Goal: Information Seeking & Learning: Learn about a topic

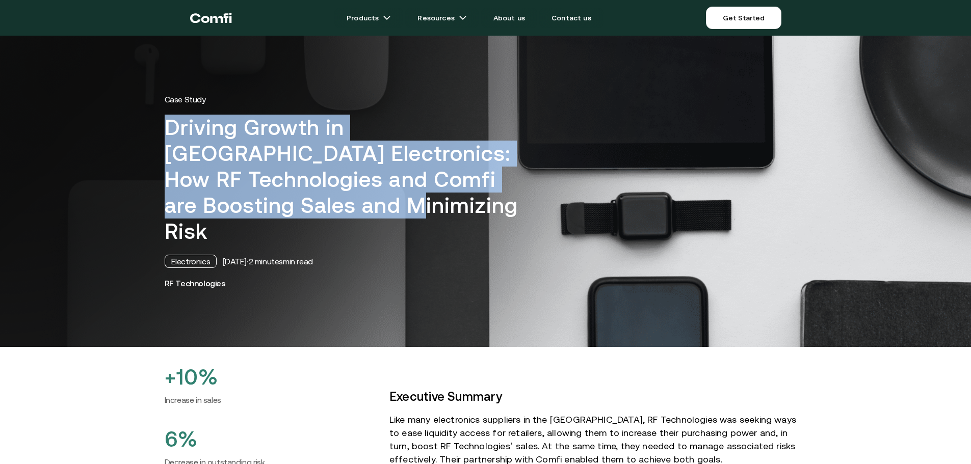
drag, startPoint x: 166, startPoint y: 121, endPoint x: 210, endPoint y: 205, distance: 94.4
click at [210, 205] on div "Case Study Driving Growth in UAE Electronics: How RF Technologies and Comfi are…" at bounding box center [485, 191] width 663 height 194
copy h1 "Driving Growth in [GEOGRAPHIC_DATA] Electronics: How RF Technologies and Comfi …"
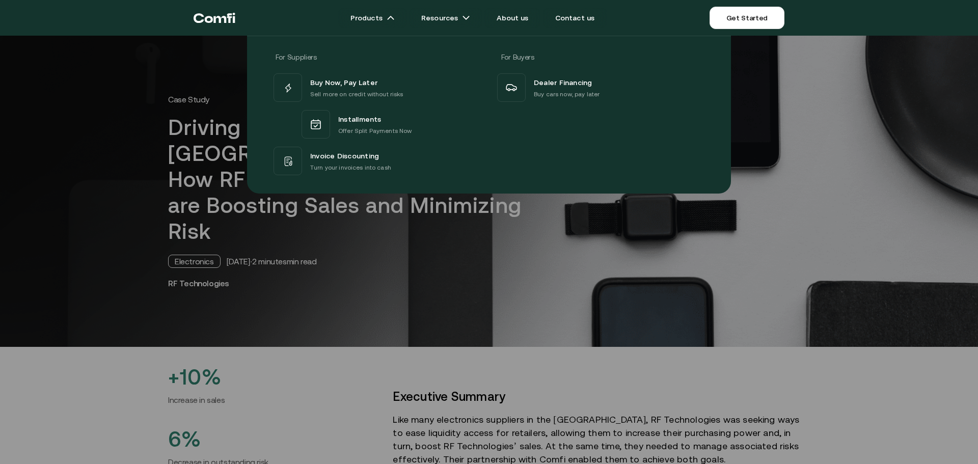
click at [806, 154] on div "For Suppliers For Buyers Buy Now, Pay Later Sell more on credit without risks I…" at bounding box center [489, 111] width 978 height 166
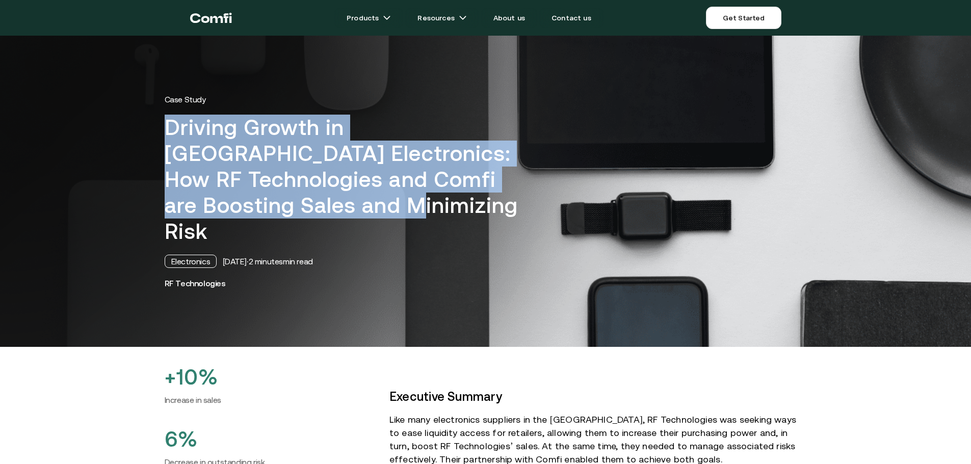
drag, startPoint x: 167, startPoint y: 122, endPoint x: 219, endPoint y: 203, distance: 95.8
click at [219, 206] on div "Case Study Driving Growth in UAE Electronics: How RF Technologies and Comfi are…" at bounding box center [485, 191] width 663 height 194
copy h1 "Driving Growth in [GEOGRAPHIC_DATA] Electronics: How RF Technologies and Comfi …"
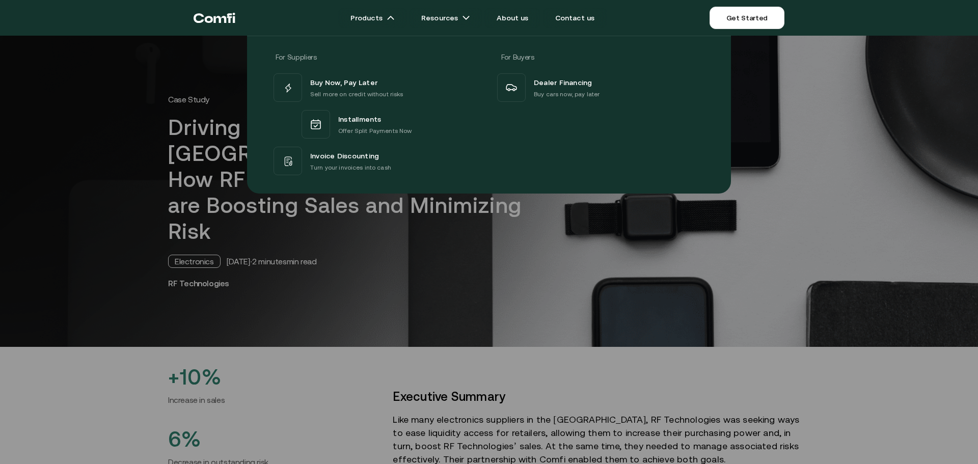
click at [174, 234] on div at bounding box center [489, 268] width 978 height 464
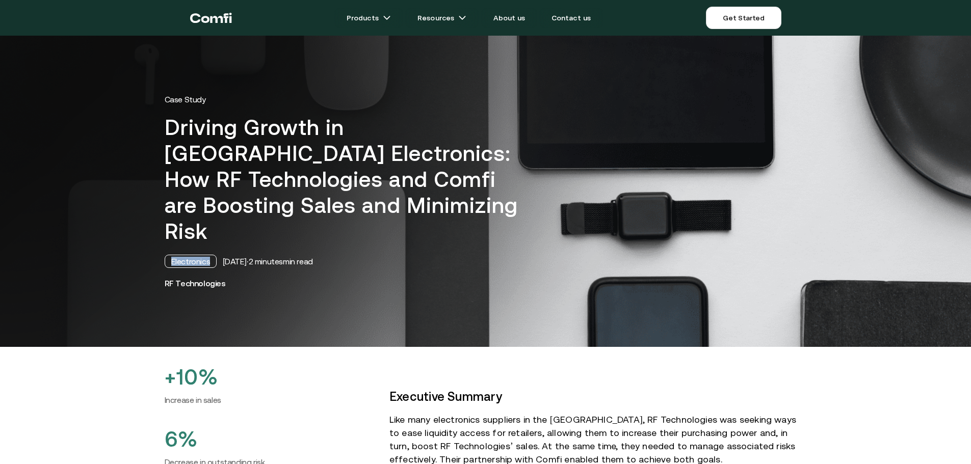
drag, startPoint x: 173, startPoint y: 234, endPoint x: 218, endPoint y: 236, distance: 45.4
click at [217, 255] on div "Electronics" at bounding box center [191, 261] width 52 height 13
copy div "Electronics"
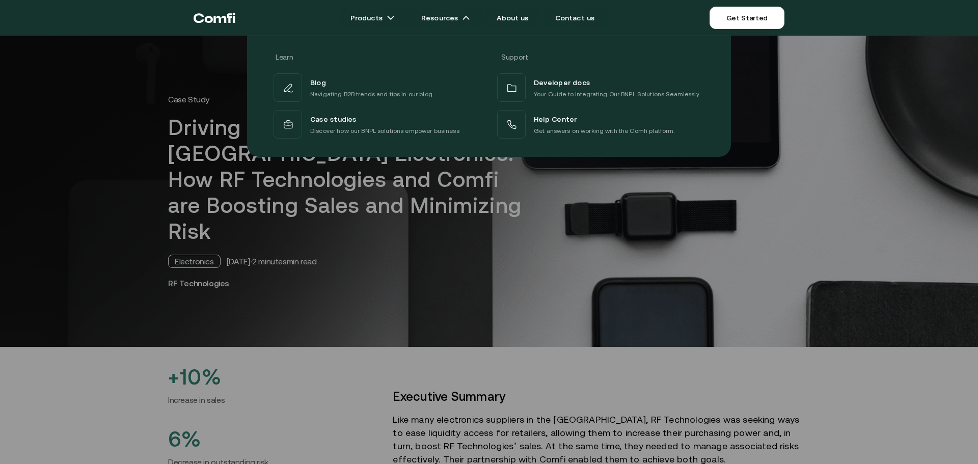
click at [360, 345] on div at bounding box center [489, 268] width 978 height 464
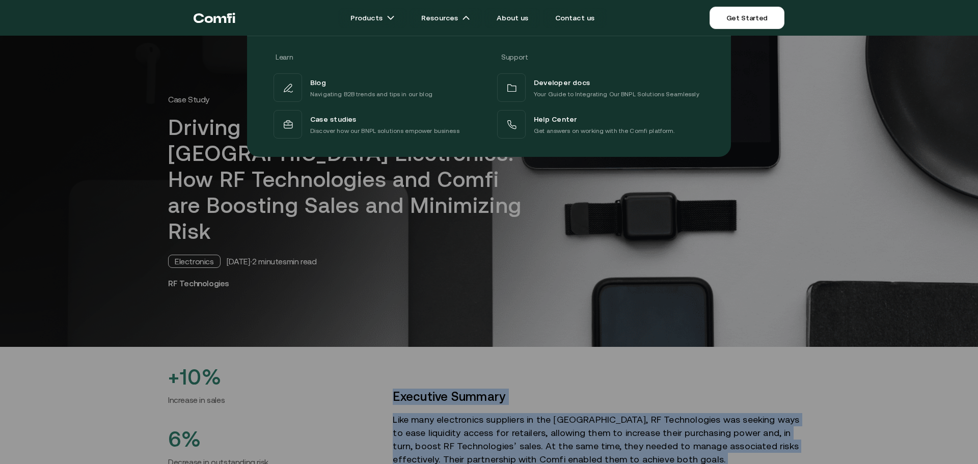
drag, startPoint x: 389, startPoint y: 209, endPoint x: 409, endPoint y: 444, distance: 235.8
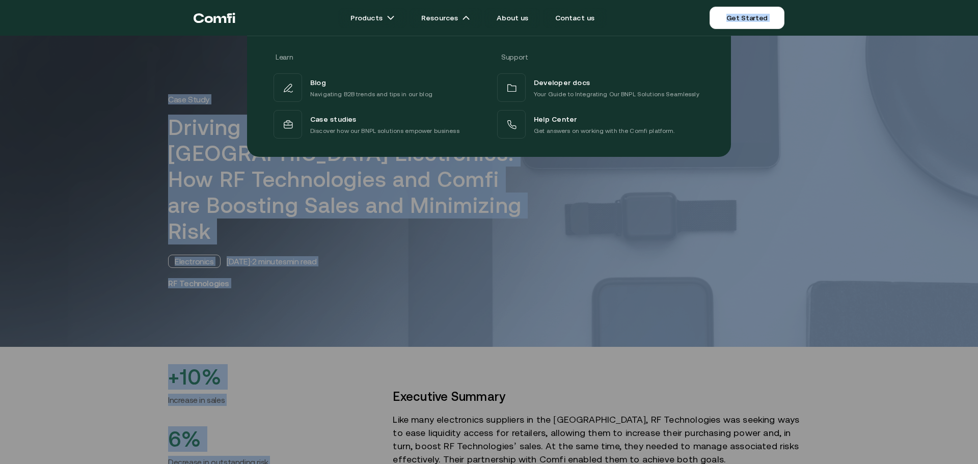
click at [329, 345] on div at bounding box center [489, 268] width 978 height 464
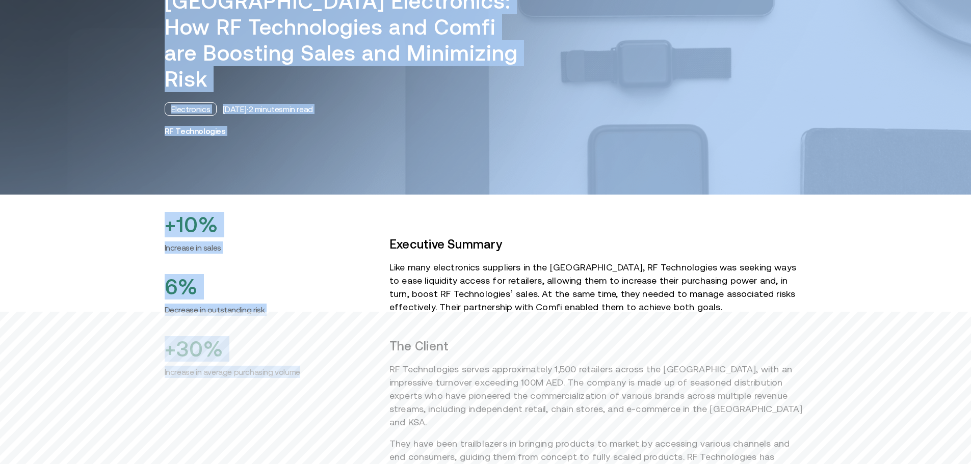
scroll to position [153, 0]
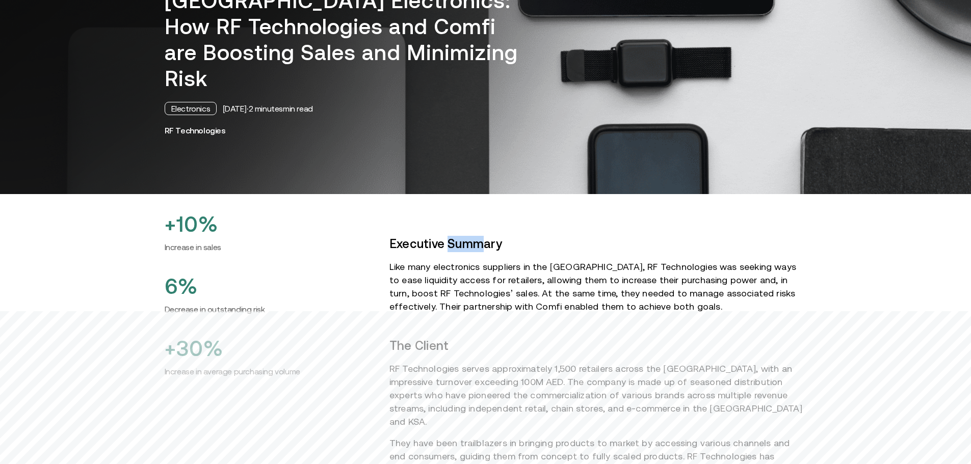
drag, startPoint x: 483, startPoint y: 216, endPoint x: 447, endPoint y: 218, distance: 36.2
click at [447, 237] on strong "Executive Summary" at bounding box center [445, 244] width 113 height 14
click at [402, 237] on strong "Executive Summary" at bounding box center [445, 244] width 113 height 14
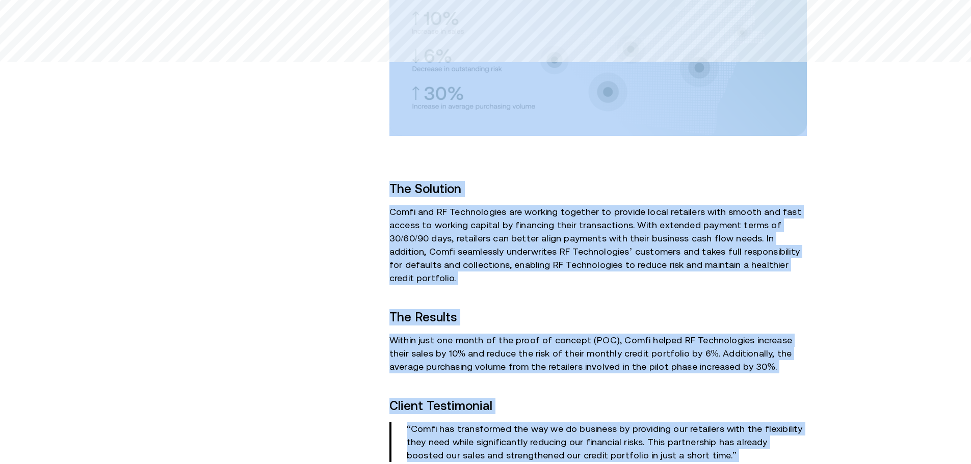
scroll to position [882, 0]
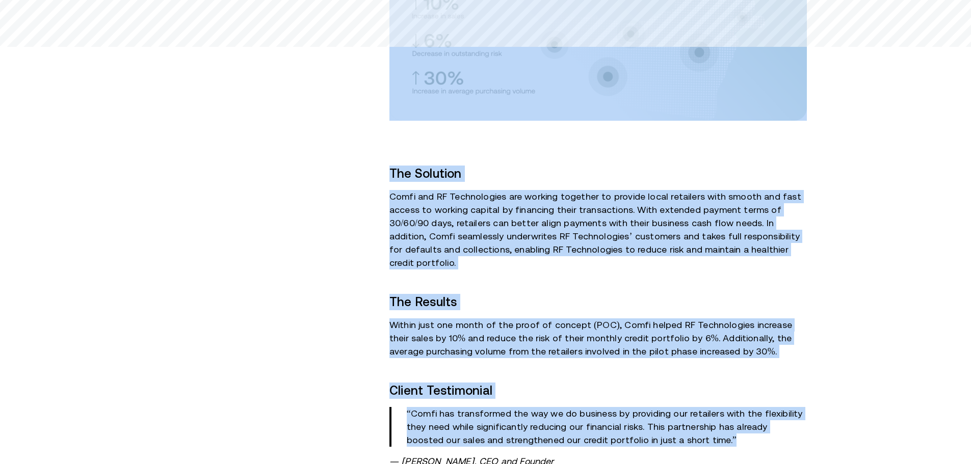
drag, startPoint x: 393, startPoint y: 217, endPoint x: 688, endPoint y: 383, distance: 338.6
copy div "Executive Summary Like many electronics suppliers in the Middle East, RF Techno…"
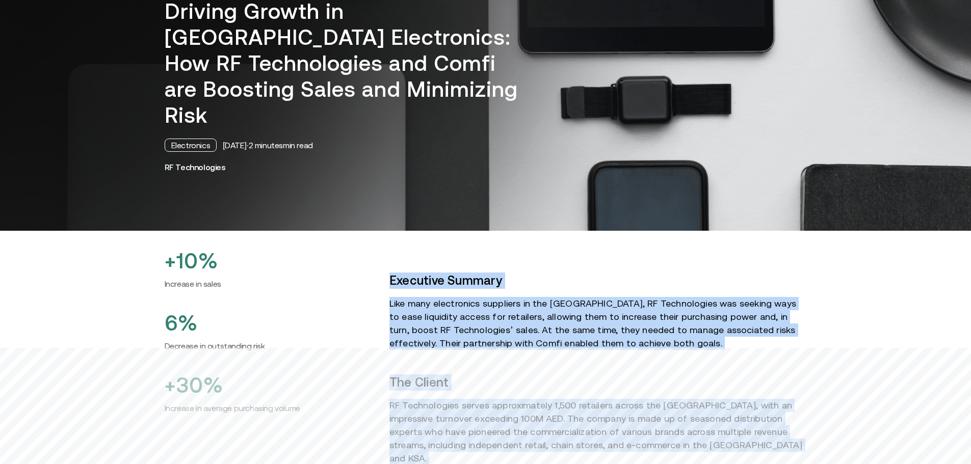
scroll to position [66, 0]
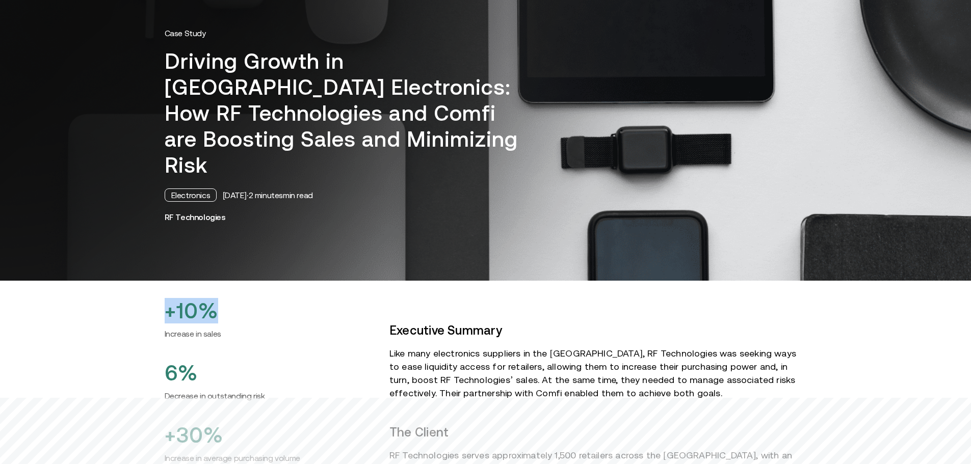
drag, startPoint x: 167, startPoint y: 283, endPoint x: 219, endPoint y: 282, distance: 52.5
copy h2 "+10%"
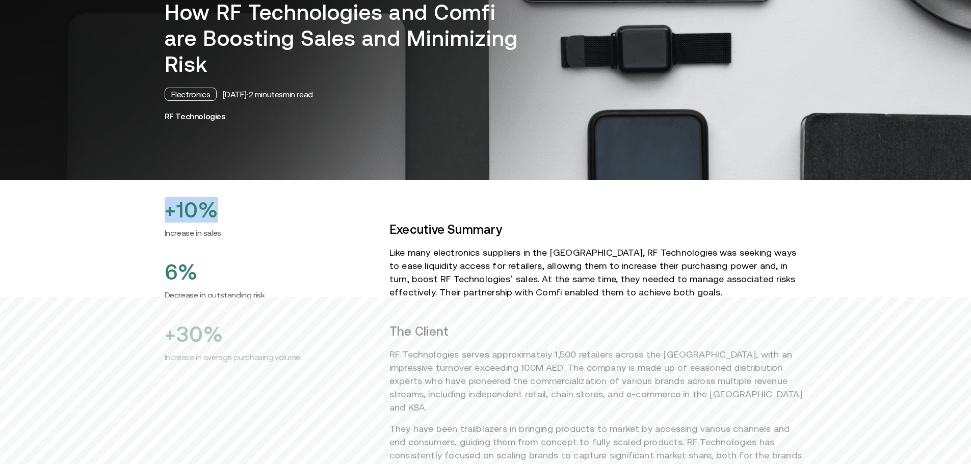
scroll to position [168, 0]
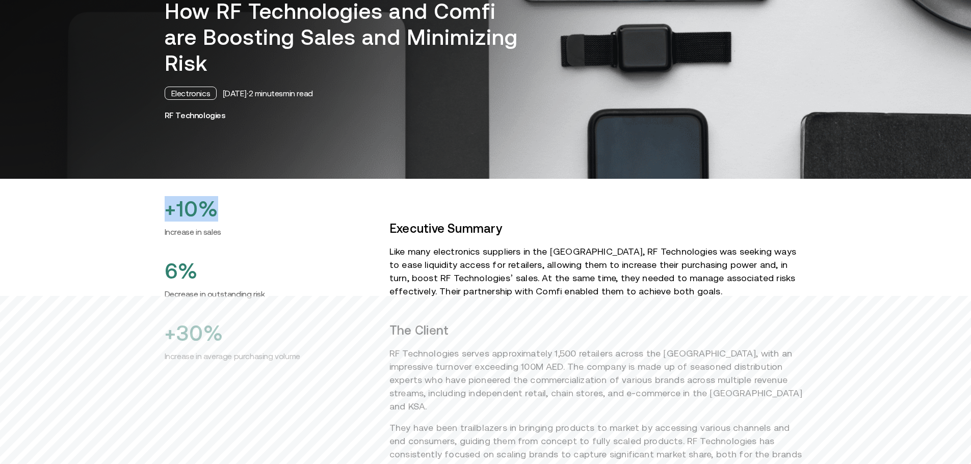
copy h2 "+10%"
drag, startPoint x: 168, startPoint y: 204, endPoint x: 230, endPoint y: 202, distance: 62.7
copy h6 "Increase in sales"
drag, startPoint x: 169, startPoint y: 246, endPoint x: 208, endPoint y: 245, distance: 39.3
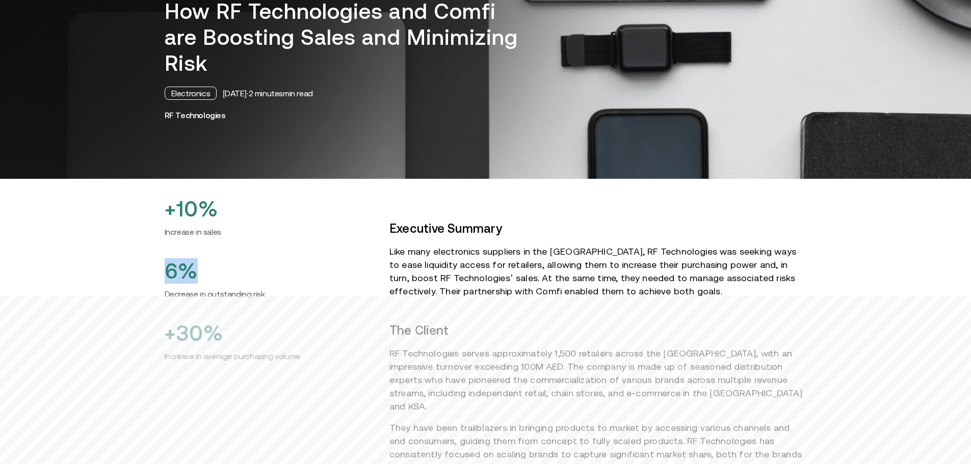
click at [208, 258] on h2 "6%" at bounding box center [269, 270] width 208 height 25
copy h2 "6%"
drag, startPoint x: 168, startPoint y: 267, endPoint x: 267, endPoint y: 268, distance: 98.9
copy h6 "Decrease in outstanding risk"
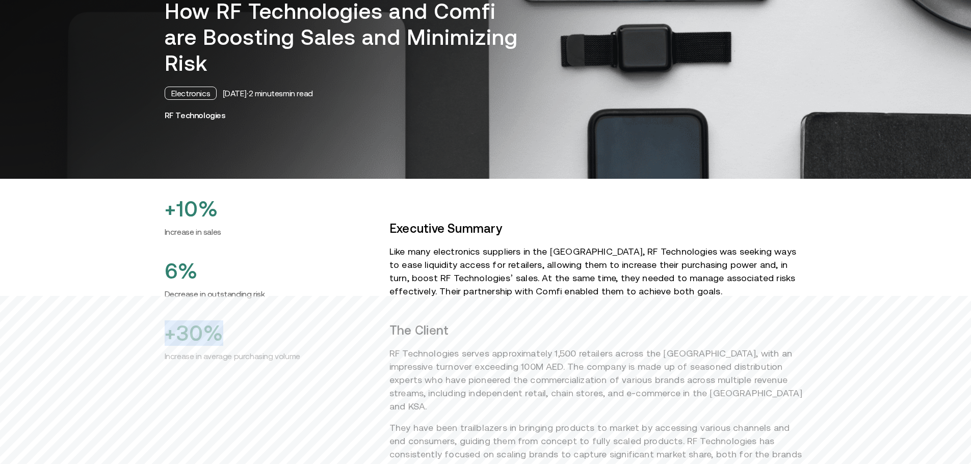
drag, startPoint x: 171, startPoint y: 308, endPoint x: 230, endPoint y: 306, distance: 59.6
click at [230, 321] on h2 "+30%" at bounding box center [269, 333] width 208 height 25
copy h2 "+30%"
drag, startPoint x: 165, startPoint y: 329, endPoint x: 308, endPoint y: 331, distance: 143.7
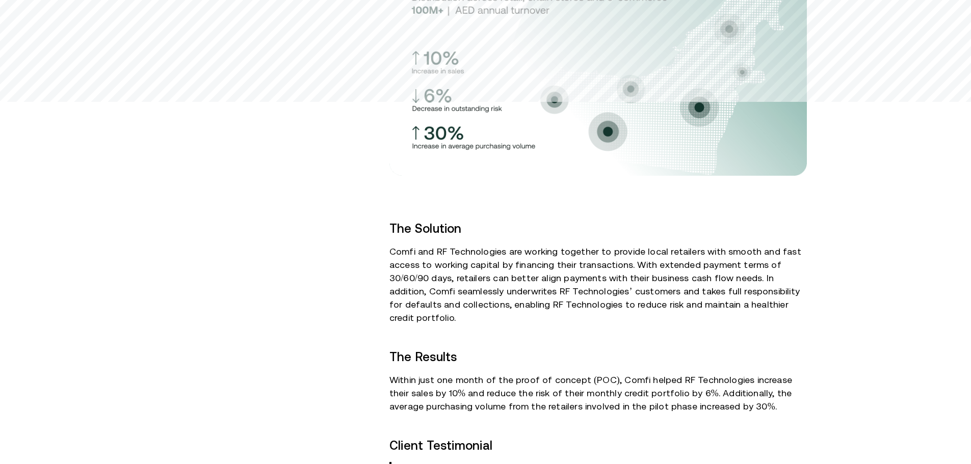
scroll to position [831, 0]
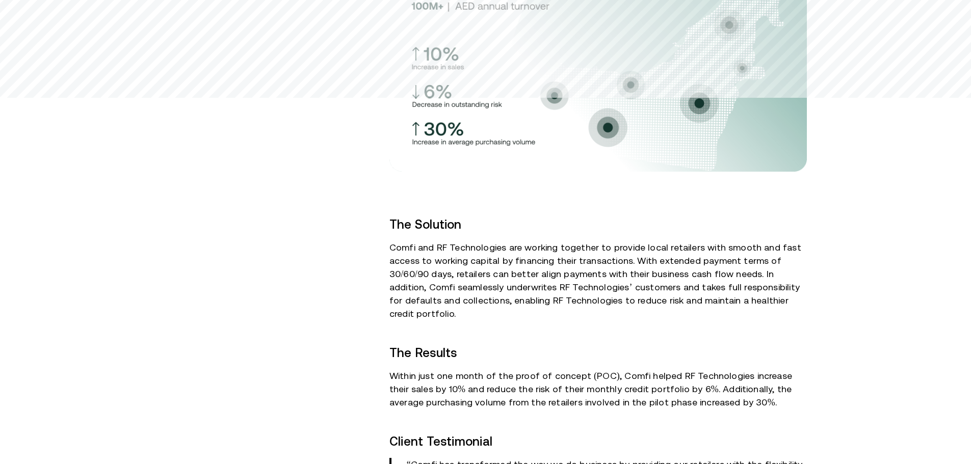
click at [639, 82] on img at bounding box center [597, 56] width 417 height 229
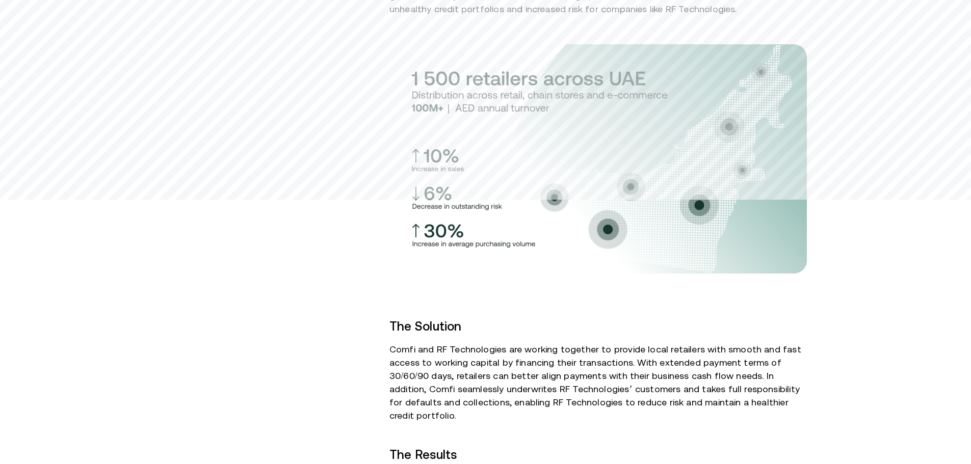
click at [652, 179] on img at bounding box center [597, 158] width 417 height 229
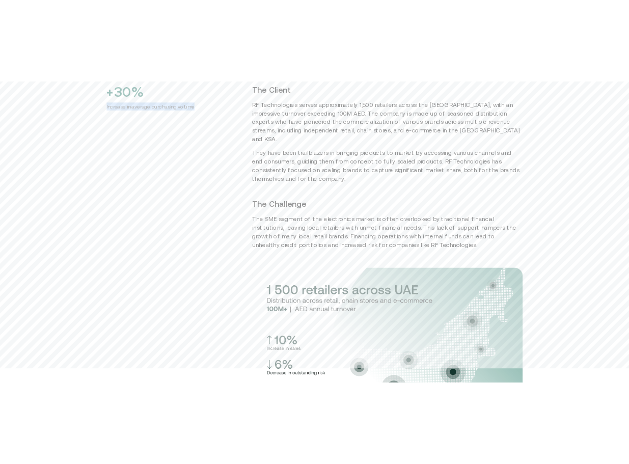
scroll to position [474, 0]
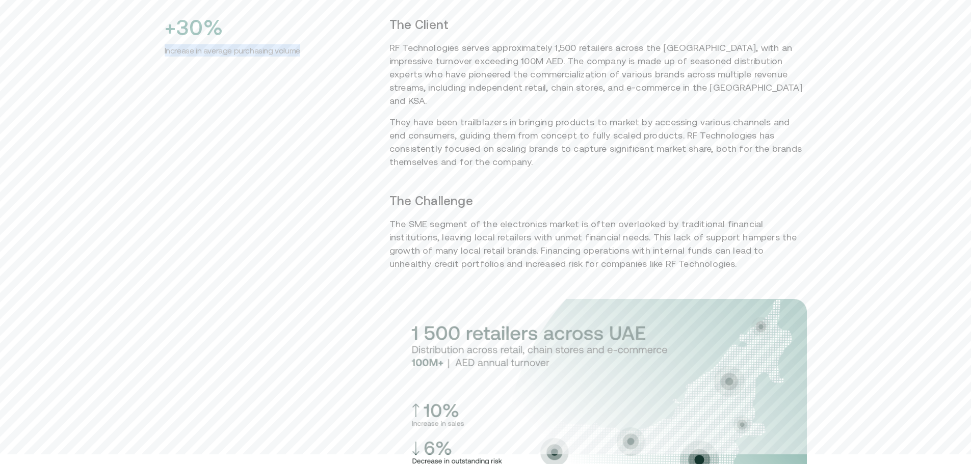
click at [600, 299] on img at bounding box center [597, 413] width 417 height 229
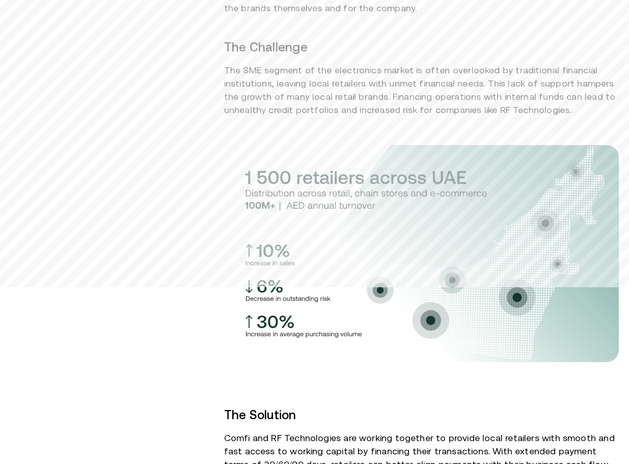
scroll to position [678, 0]
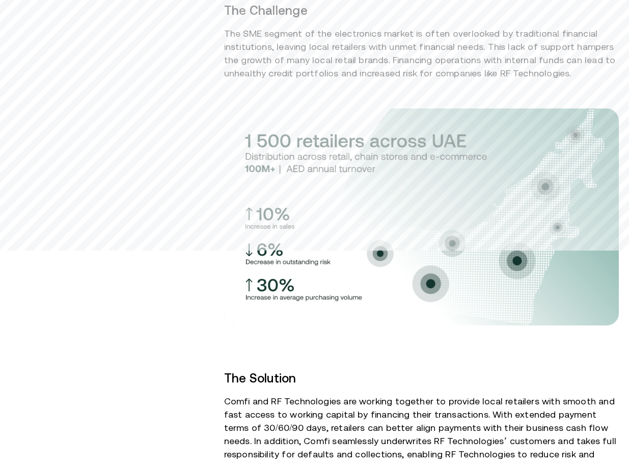
click at [581, 151] on img at bounding box center [421, 217] width 395 height 217
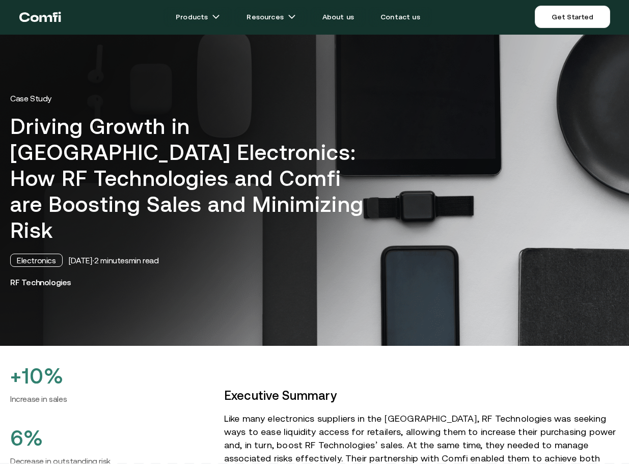
scroll to position [0, 0]
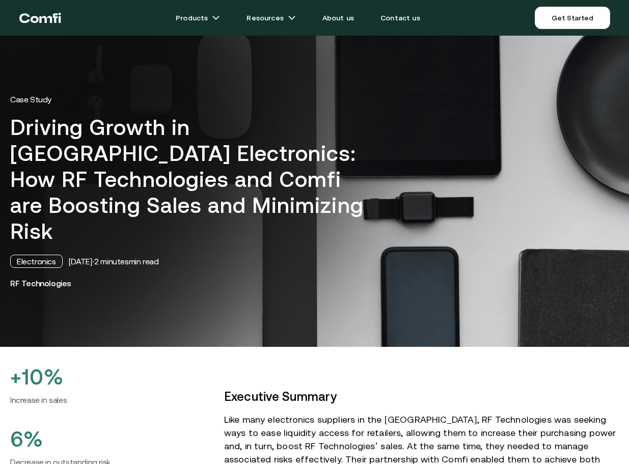
click at [456, 263] on img at bounding box center [314, 191] width 629 height 311
click at [411, 270] on img at bounding box center [314, 191] width 629 height 311
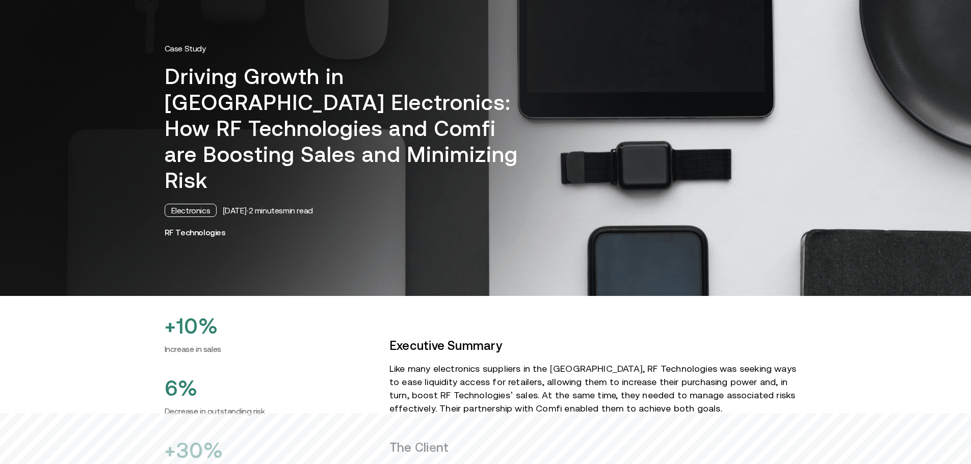
scroll to position [102, 0]
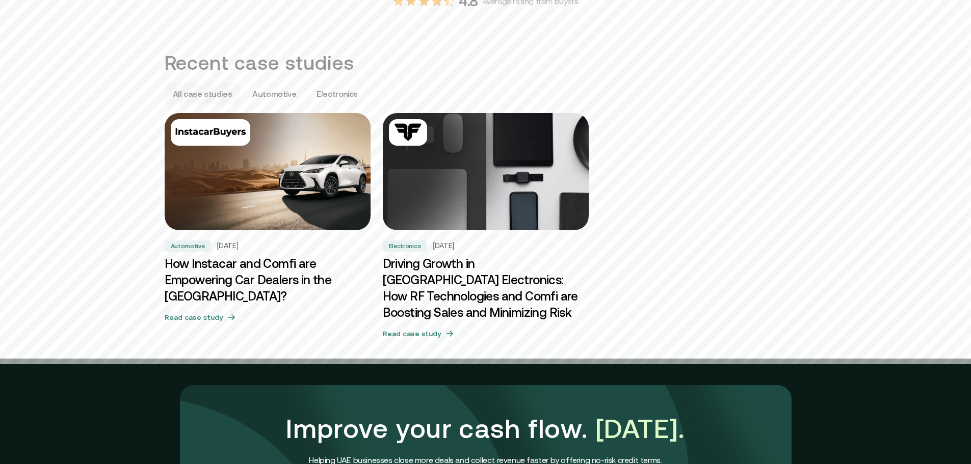
scroll to position [561, 0]
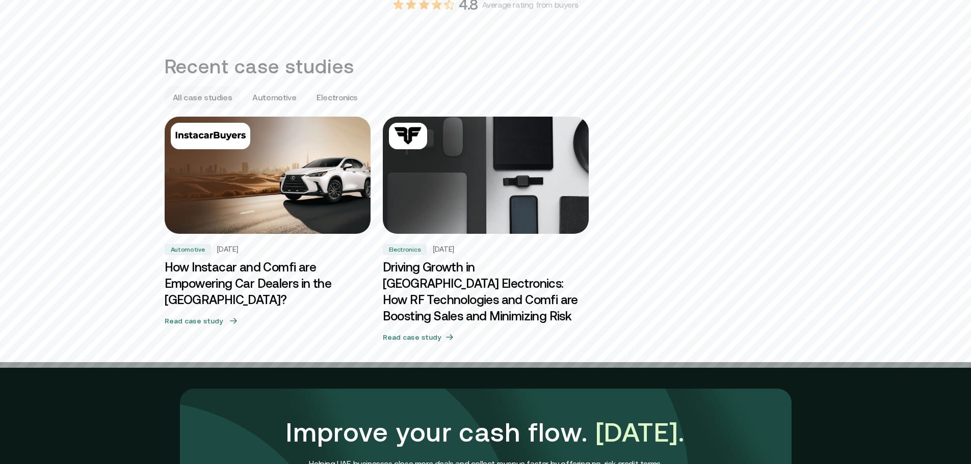
click at [251, 182] on img at bounding box center [267, 175] width 216 height 123
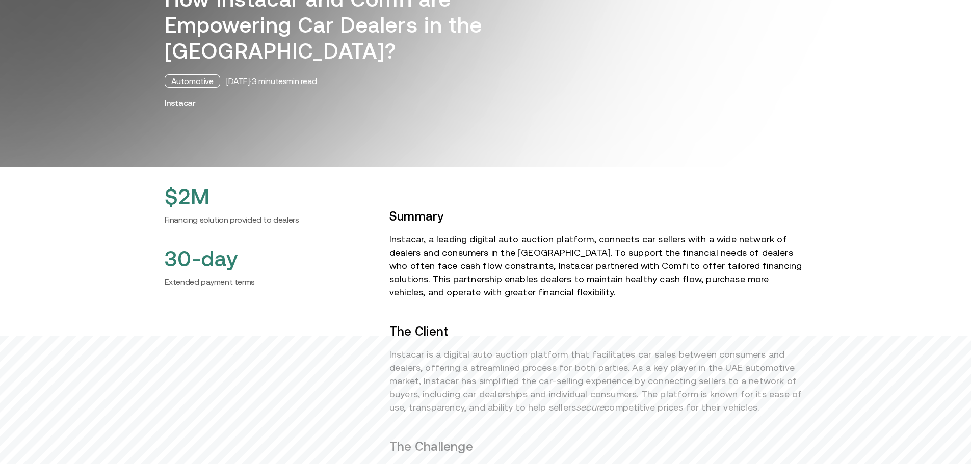
scroll to position [153, 0]
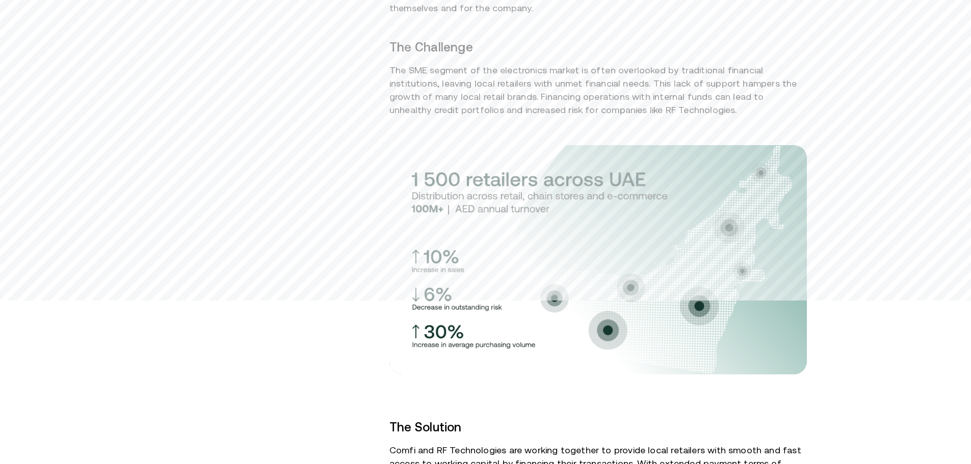
scroll to position [608, 0]
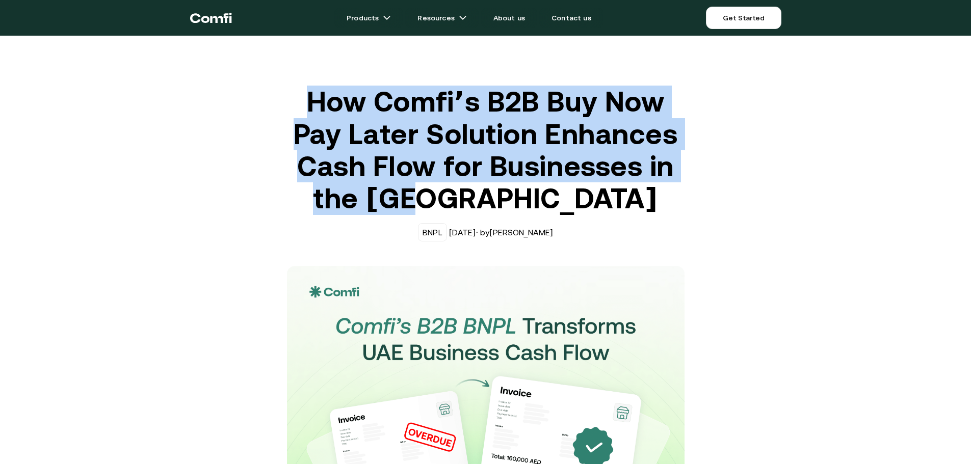
drag, startPoint x: 345, startPoint y: 105, endPoint x: 573, endPoint y: 193, distance: 244.1
click at [573, 193] on h1 "How Comfi’s B2B Buy Now Pay Later Solution Enhances Cash Flow for Businesses in…" at bounding box center [486, 150] width 398 height 129
copy h1 "How Comfi’s B2B Buy Now Pay Later Solution Enhances Cash Flow for Businesses in…"
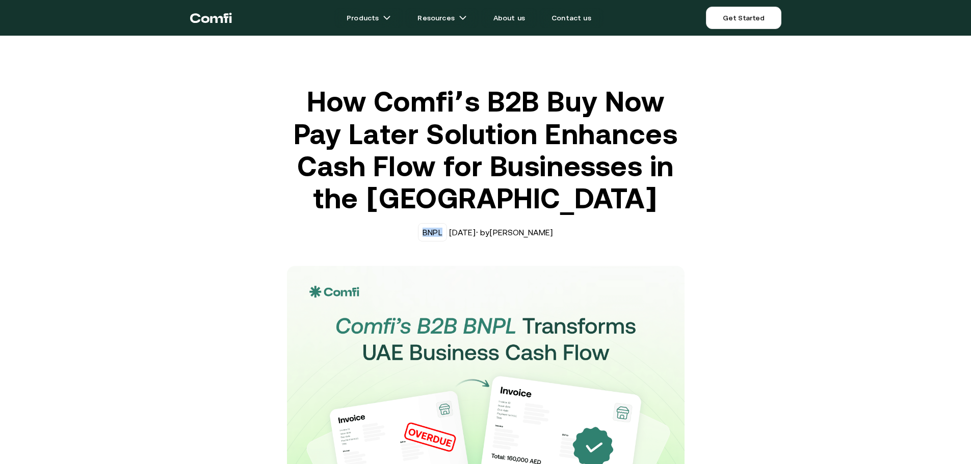
drag, startPoint x: 434, startPoint y: 231, endPoint x: 455, endPoint y: 234, distance: 21.7
click at [447, 234] on div "BNPL" at bounding box center [432, 232] width 29 height 18
copy div "BNPL"
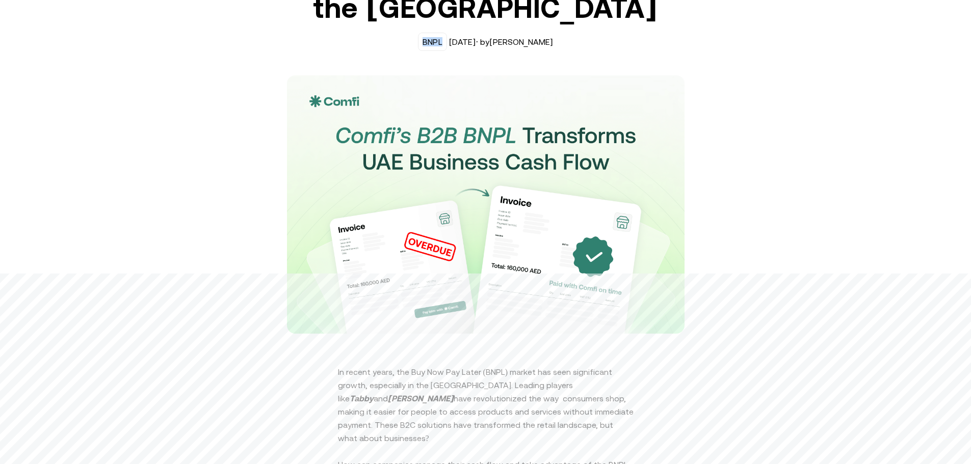
scroll to position [153, 0]
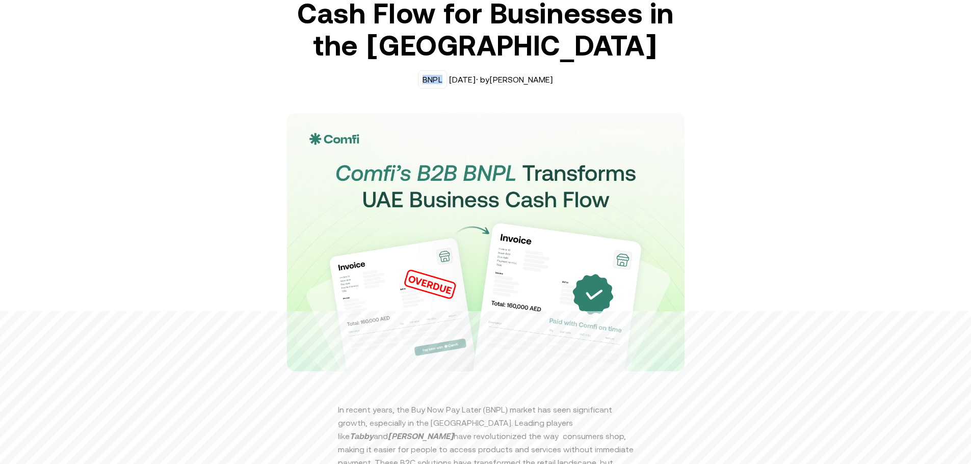
click at [415, 251] on img at bounding box center [486, 242] width 398 height 258
drag, startPoint x: 299, startPoint y: 109, endPoint x: 308, endPoint y: 122, distance: 16.1
click at [308, 122] on div "How Comfi’s B2B Buy Now Pay Later Solution Enhances Cash Flow for Businesses in…" at bounding box center [486, 152] width 408 height 439
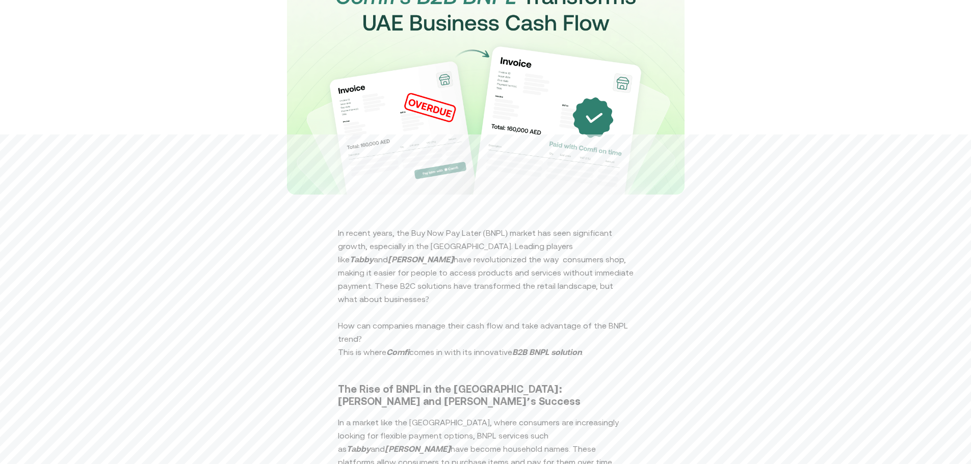
scroll to position [357, 0]
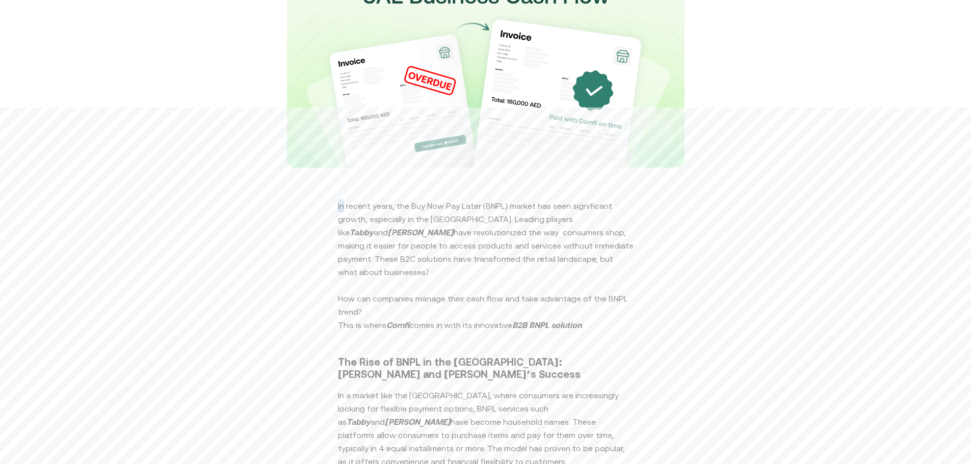
drag, startPoint x: 340, startPoint y: 202, endPoint x: 347, endPoint y: 204, distance: 7.6
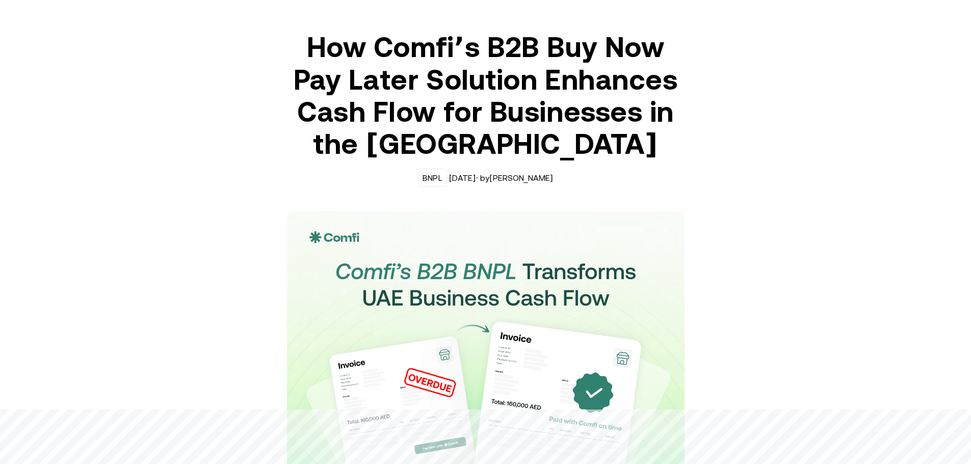
scroll to position [51, 0]
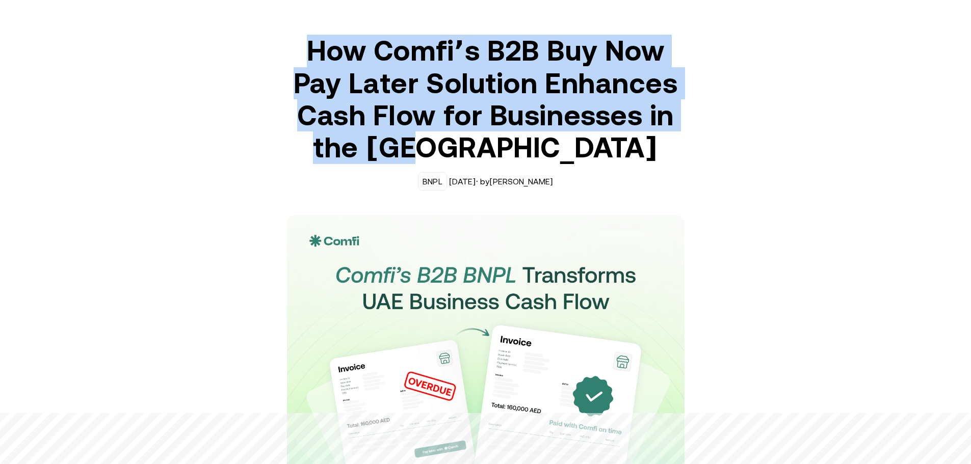
drag, startPoint x: 310, startPoint y: 50, endPoint x: 570, endPoint y: 138, distance: 274.5
click at [570, 140] on h1 "How Comfi’s B2B Buy Now Pay Later Solution Enhances Cash Flow for Businesses in…" at bounding box center [486, 99] width 398 height 129
copy h1 "How Comfi’s B2B Buy Now Pay Later Solution Enhances Cash Flow for Businesses in…"
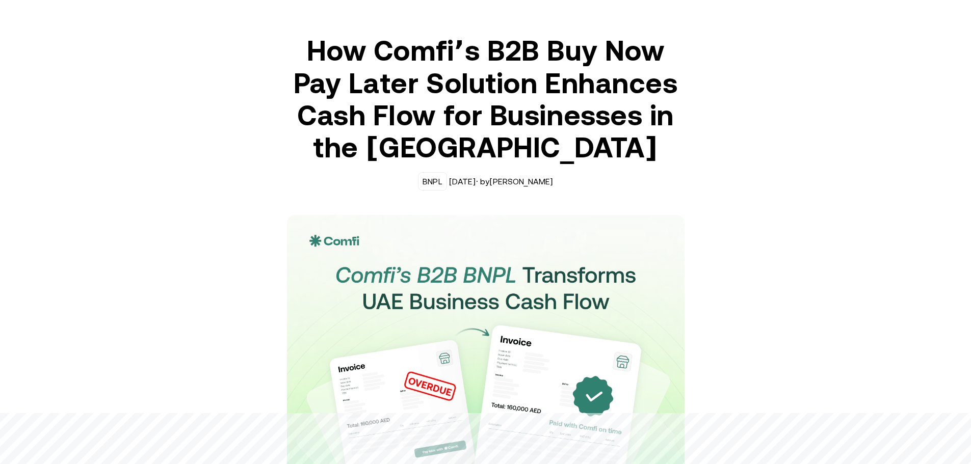
click at [442, 178] on div "BNPL" at bounding box center [432, 181] width 20 height 9
copy div "BNPL"
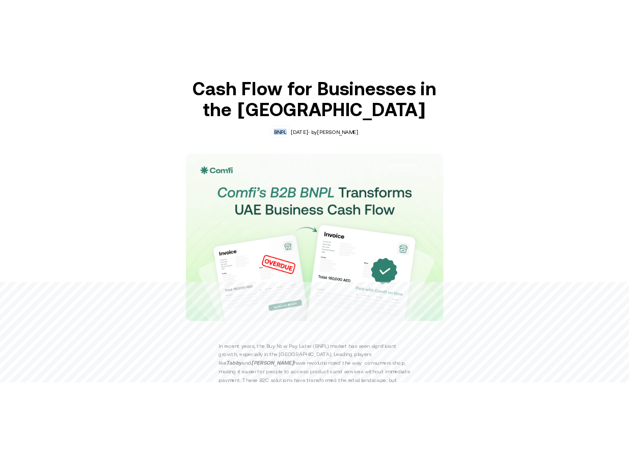
scroll to position [204, 0]
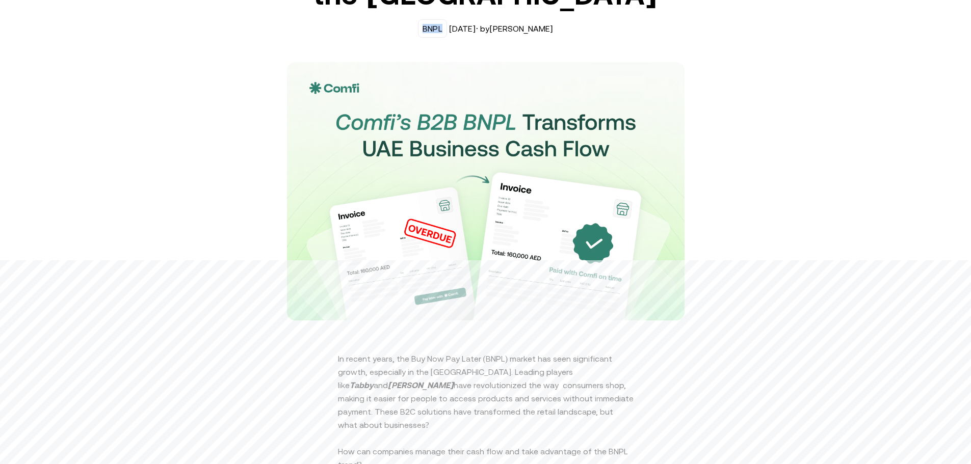
click at [393, 193] on img at bounding box center [486, 191] width 398 height 258
click at [393, 192] on img at bounding box center [486, 191] width 398 height 258
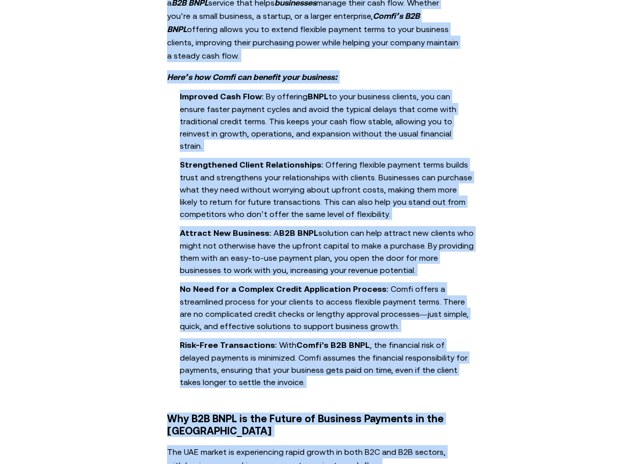
scroll to position [1471, 0]
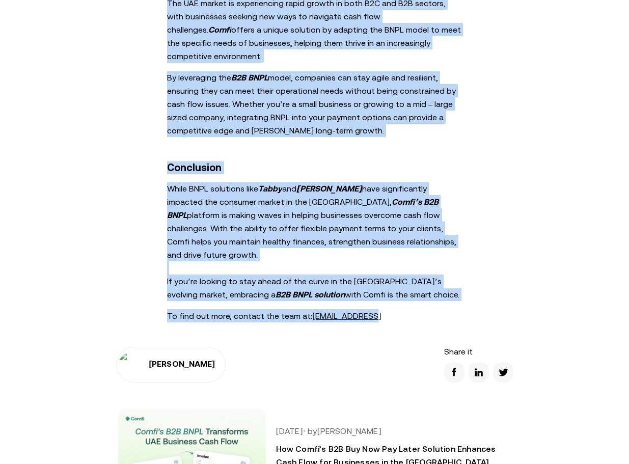
drag, startPoint x: 169, startPoint y: 150, endPoint x: 388, endPoint y: 226, distance: 231.4
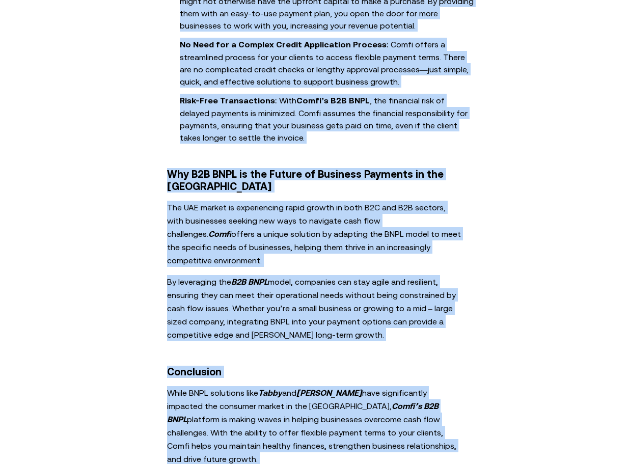
scroll to position [1267, 0]
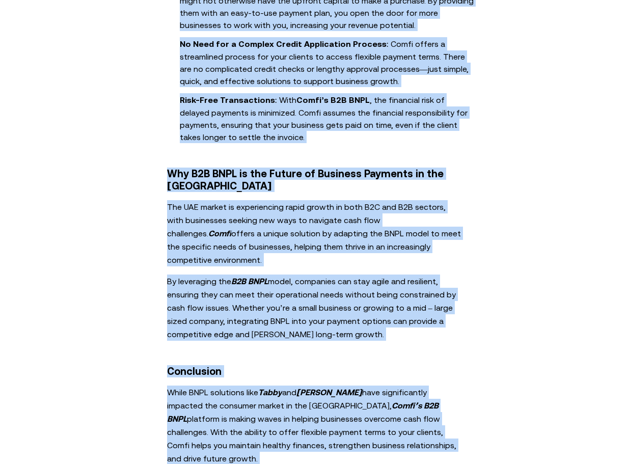
copy div "In recent years, the Buy Now Pay Later (BNPL) market has seen significant growt…"
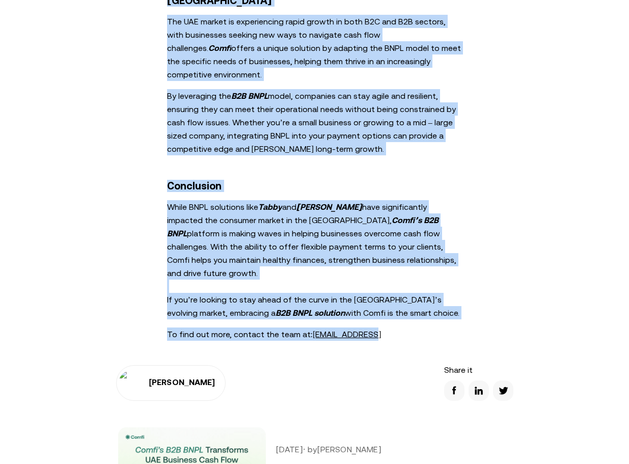
scroll to position [1471, 0]
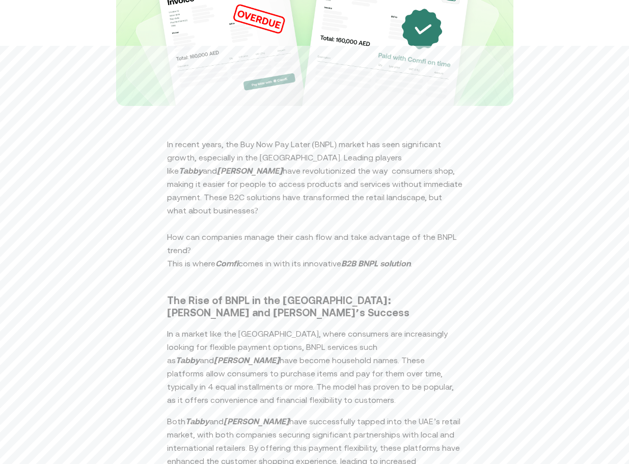
scroll to position [401, 0]
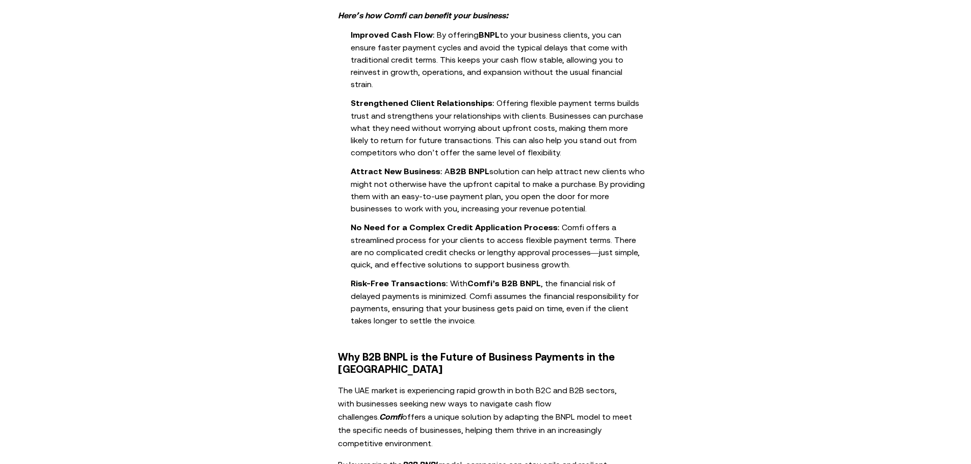
scroll to position [1070, 0]
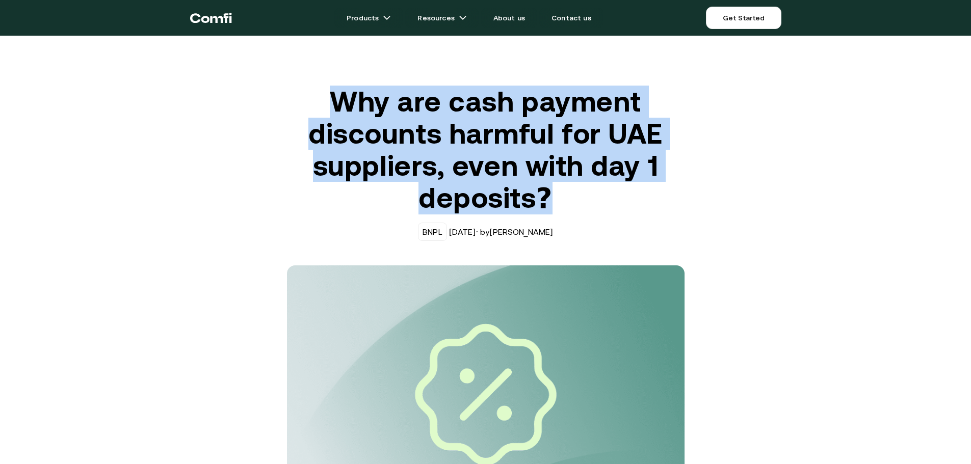
drag, startPoint x: 334, startPoint y: 93, endPoint x: 564, endPoint y: 196, distance: 251.8
click at [564, 196] on h1 "Why are cash payment discounts harmful for UAE suppliers, even with day 1 depos…" at bounding box center [486, 150] width 398 height 129
copy h1 "Why are cash payment discounts harmful for UAE suppliers, even with day 1 depos…"
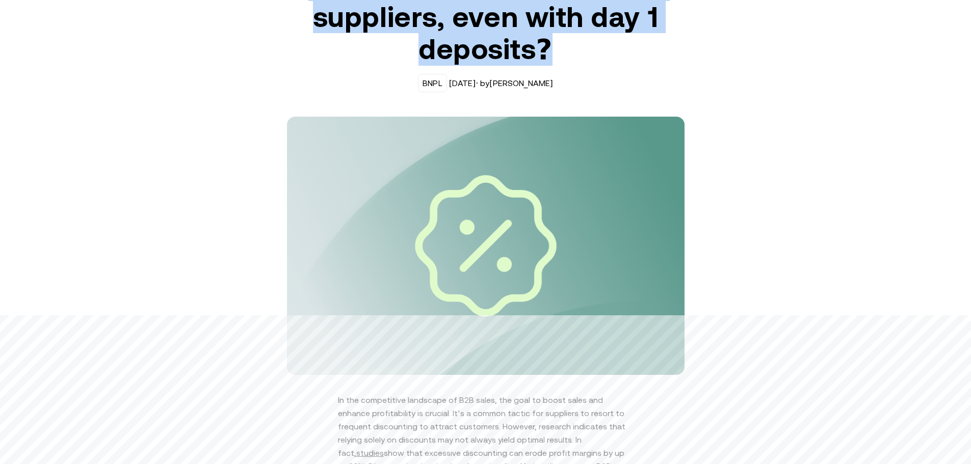
scroll to position [153, 0]
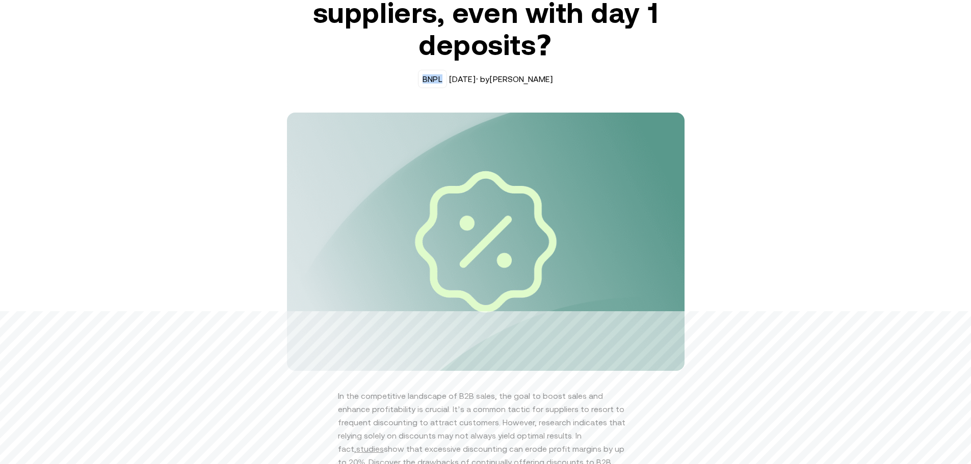
drag, startPoint x: 419, startPoint y: 78, endPoint x: 437, endPoint y: 81, distance: 17.5
click at [437, 81] on div "BNPL" at bounding box center [432, 78] width 20 height 9
copy div "BNPL"
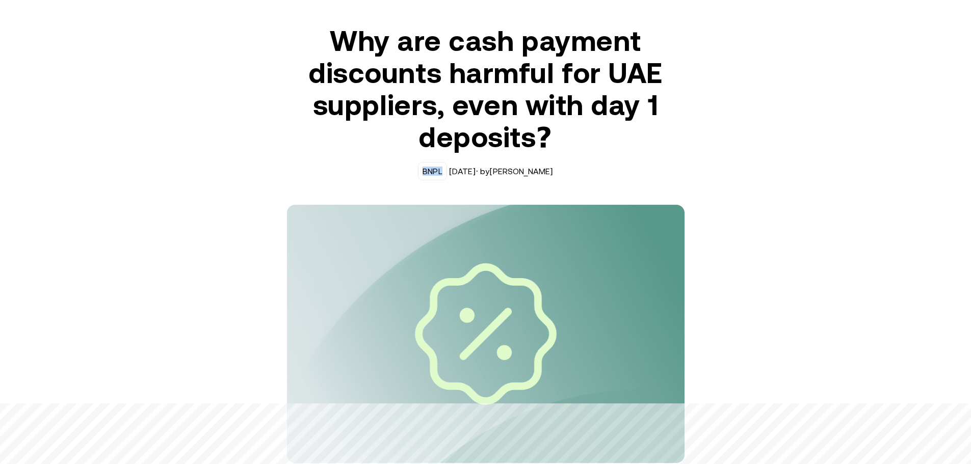
scroll to position [51, 0]
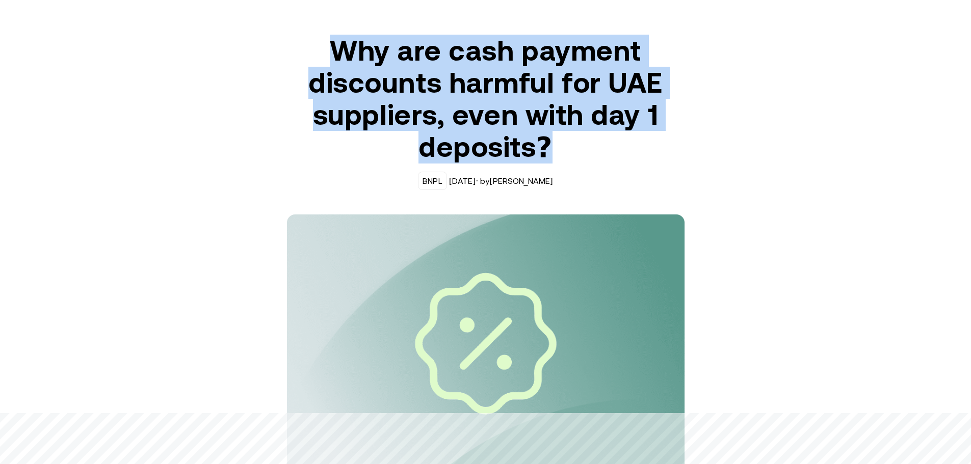
drag, startPoint x: 336, startPoint y: 51, endPoint x: 563, endPoint y: 153, distance: 249.1
click at [563, 153] on h1 "Why are cash payment discounts harmful for UAE suppliers, even with day 1 depos…" at bounding box center [486, 99] width 398 height 129
copy h1 "Why are cash payment discounts harmful for UAE suppliers, even with day 1 depos…"
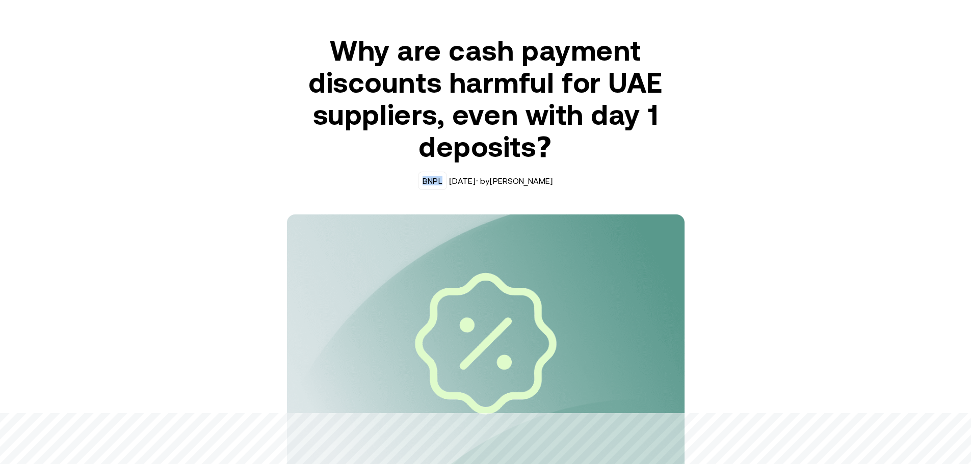
drag, startPoint x: 418, startPoint y: 180, endPoint x: 439, endPoint y: 181, distance: 21.0
click at [439, 181] on div "BNPL" at bounding box center [432, 181] width 29 height 18
copy div "BNPL"
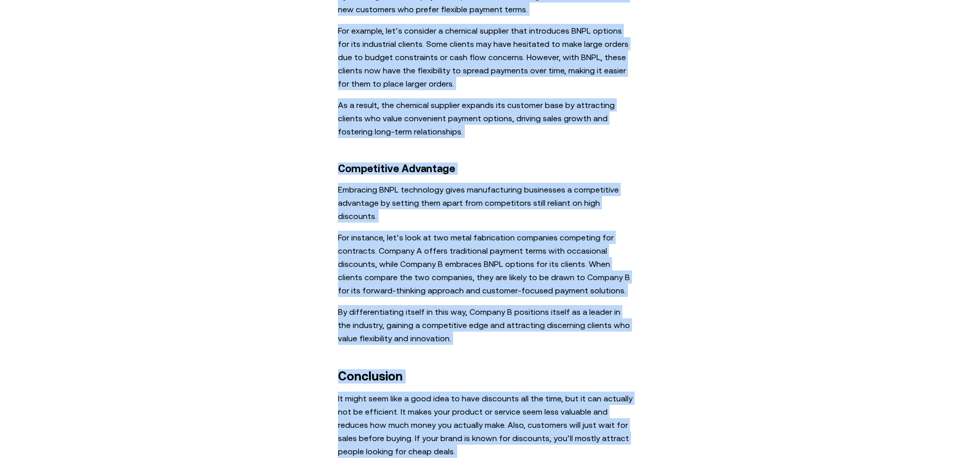
scroll to position [2944, 0]
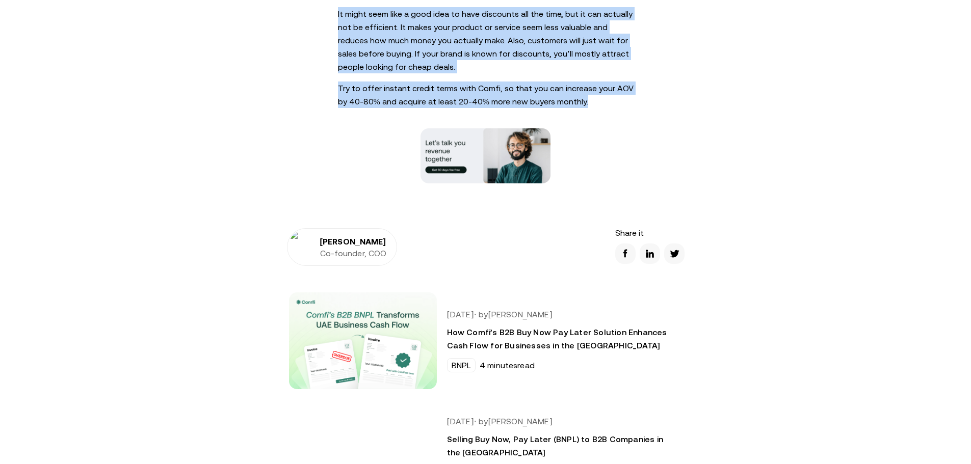
drag, startPoint x: 340, startPoint y: 189, endPoint x: 576, endPoint y: 38, distance: 280.3
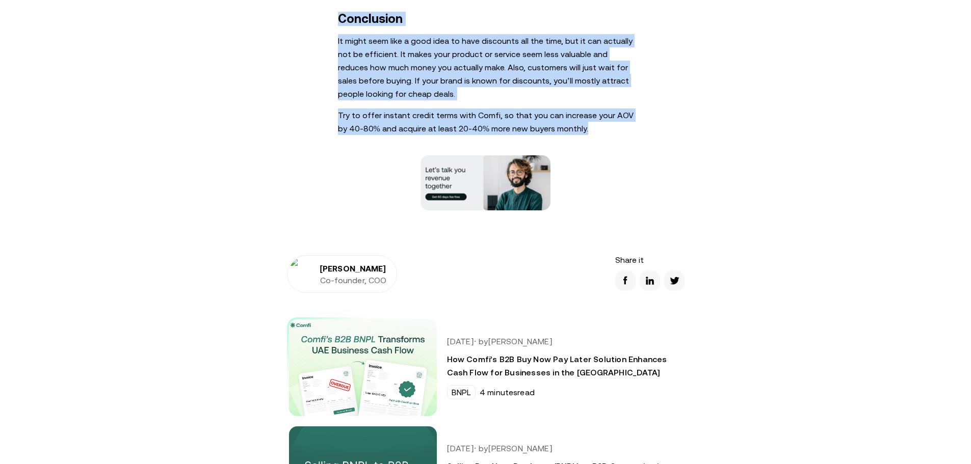
scroll to position [2842, 0]
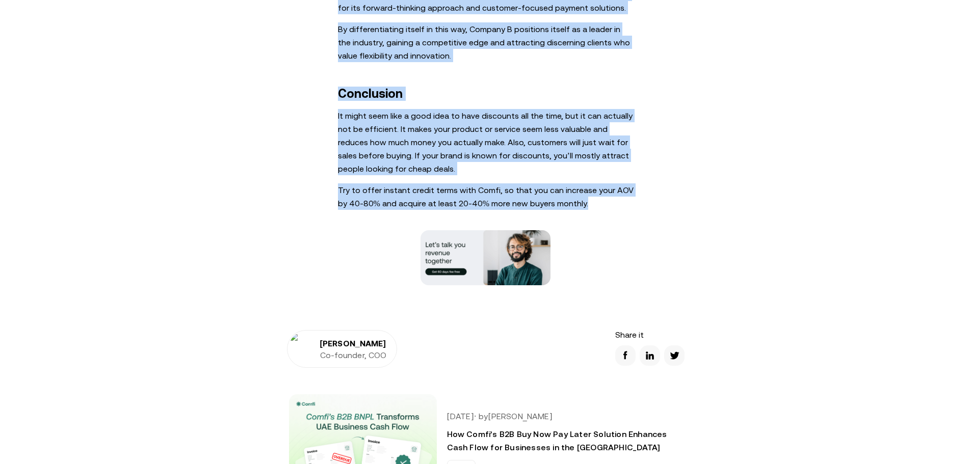
copy div "In the competitive landscape of B2B sales, the goal to boost sales and enhance …"
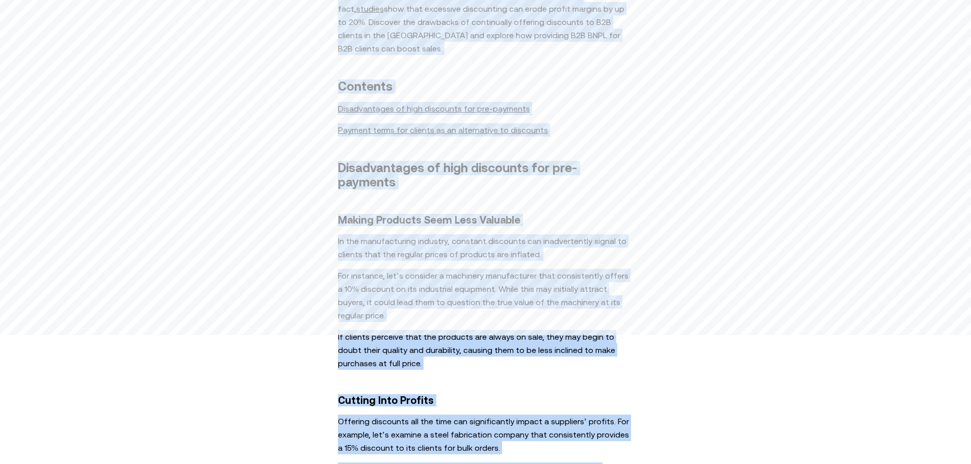
scroll to position [396, 0]
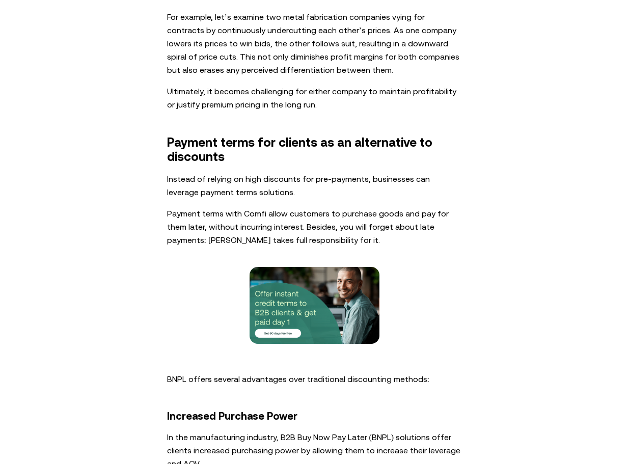
scroll to position [1682, 0]
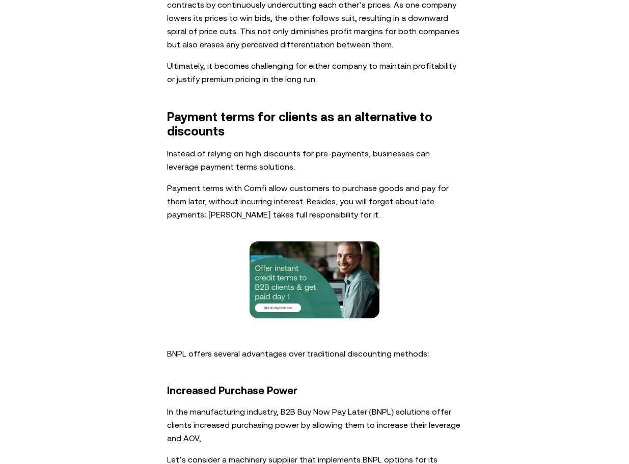
drag, startPoint x: 612, startPoint y: 169, endPoint x: 547, endPoint y: 167, distance: 64.8
click at [547, 167] on div "In the competitive landscape of B2B sales, the goal to boost sales and enhance …" at bounding box center [314, 163] width 629 height 2606
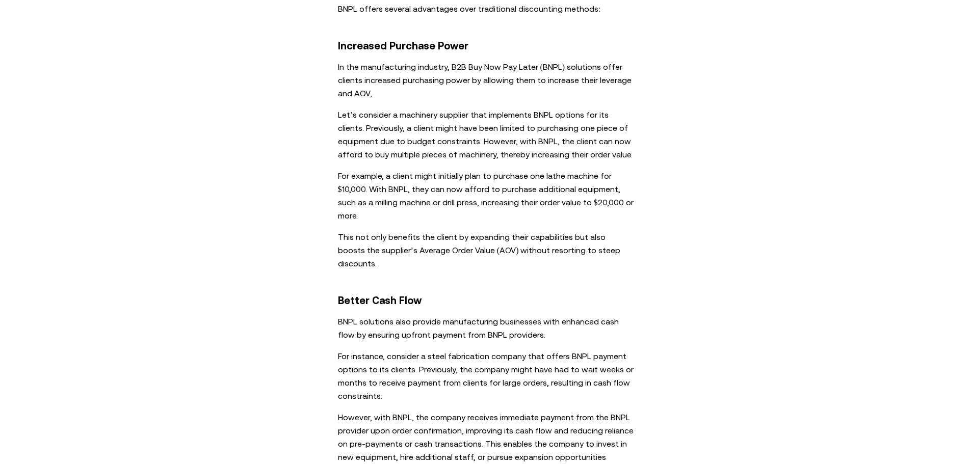
scroll to position [1835, 0]
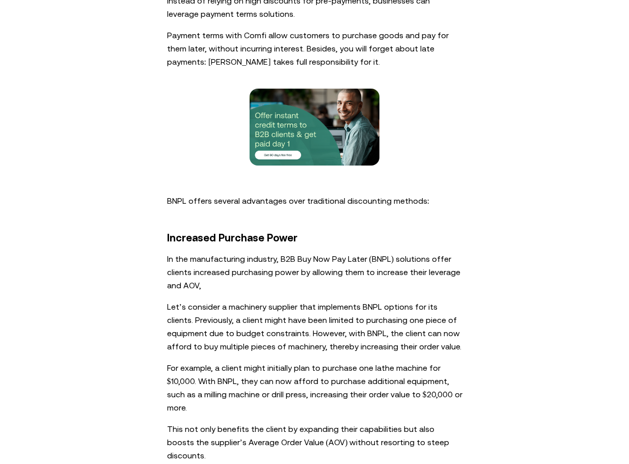
click at [540, 95] on div "In the competitive landscape of B2B sales, the goal to boost sales and enhance …" at bounding box center [314, 11] width 629 height 2606
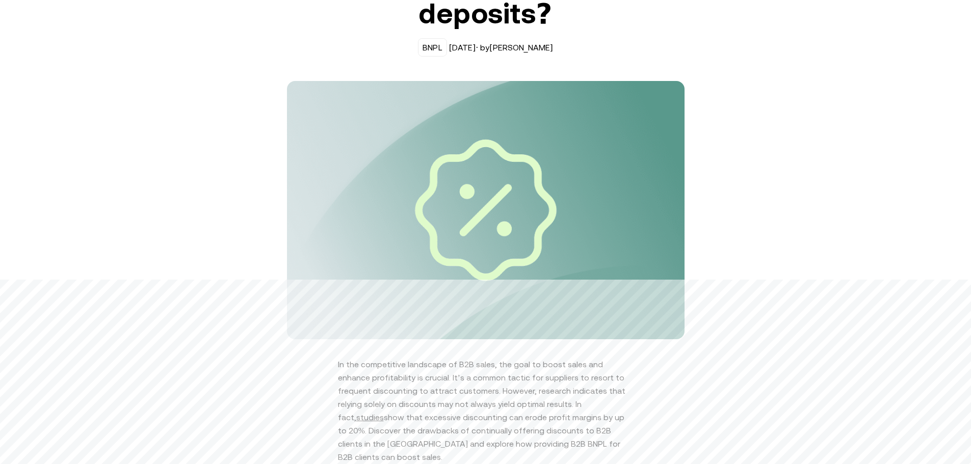
scroll to position [0, 0]
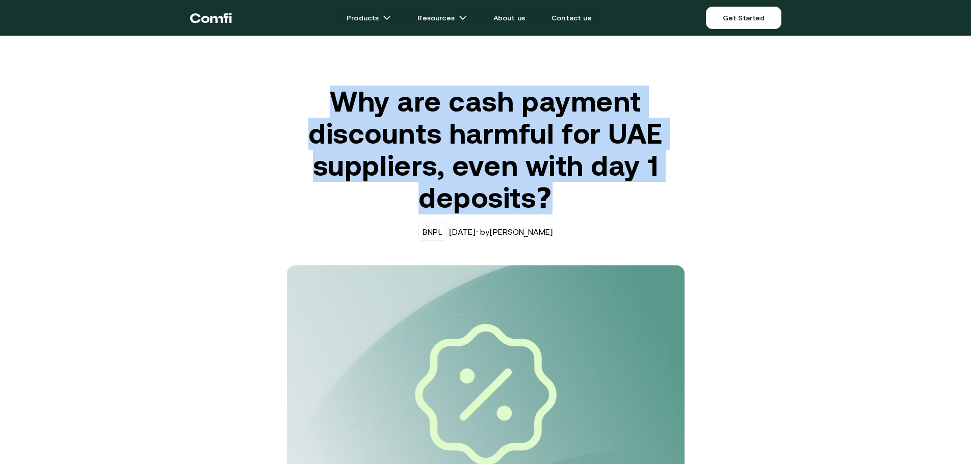
drag, startPoint x: 372, startPoint y: 99, endPoint x: 560, endPoint y: 199, distance: 212.9
copy h1 "Why are cash payment discounts harmful for UAE suppliers, even with day 1 depos…"
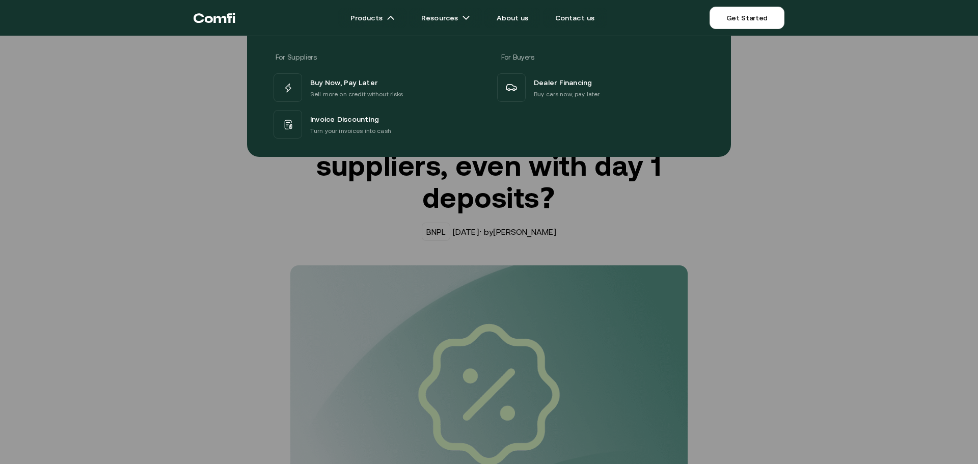
click at [427, 230] on div at bounding box center [489, 268] width 978 height 464
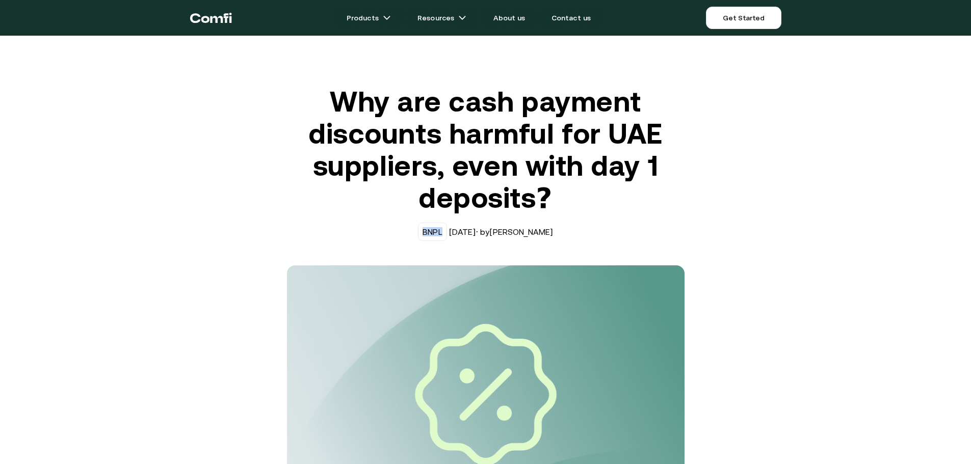
click at [427, 230] on div "BNPL" at bounding box center [432, 231] width 20 height 9
copy div "BNPL"
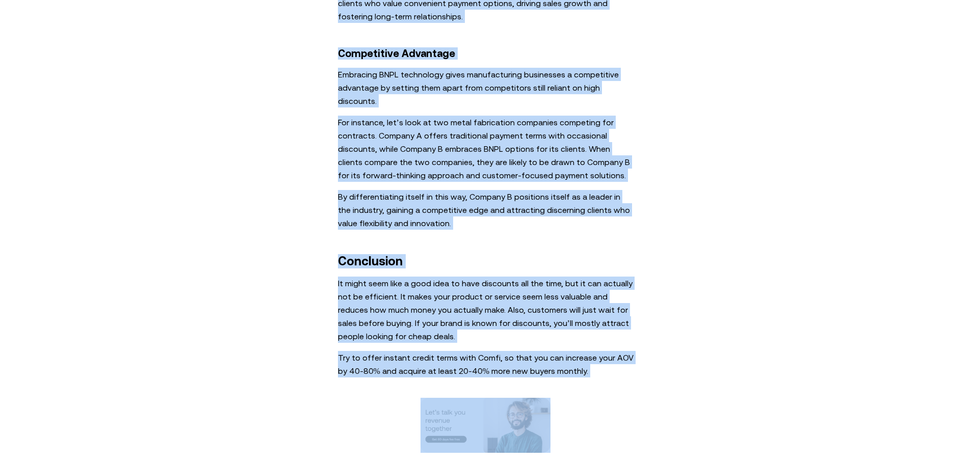
scroll to position [2805, 0]
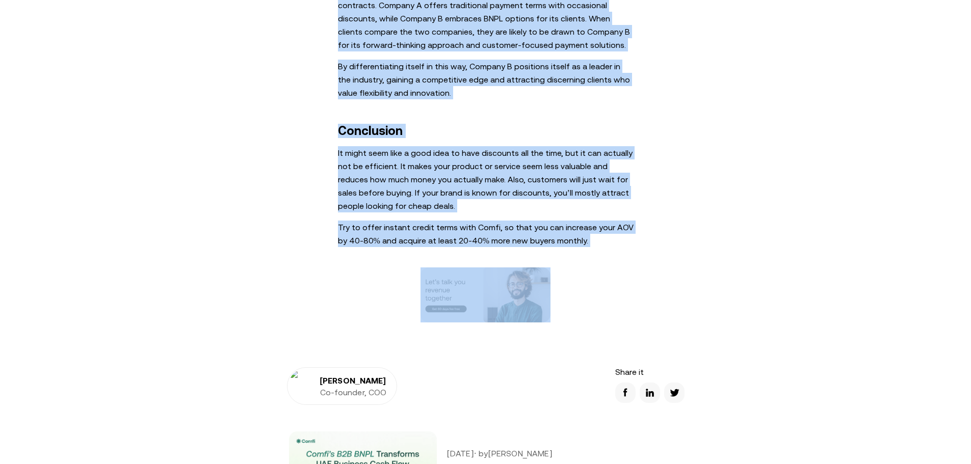
drag, startPoint x: 339, startPoint y: 138, endPoint x: 565, endPoint y: 243, distance: 249.2
copy div "In the competitive landscape of B2B sales, the goal to boost sales and enhance …"
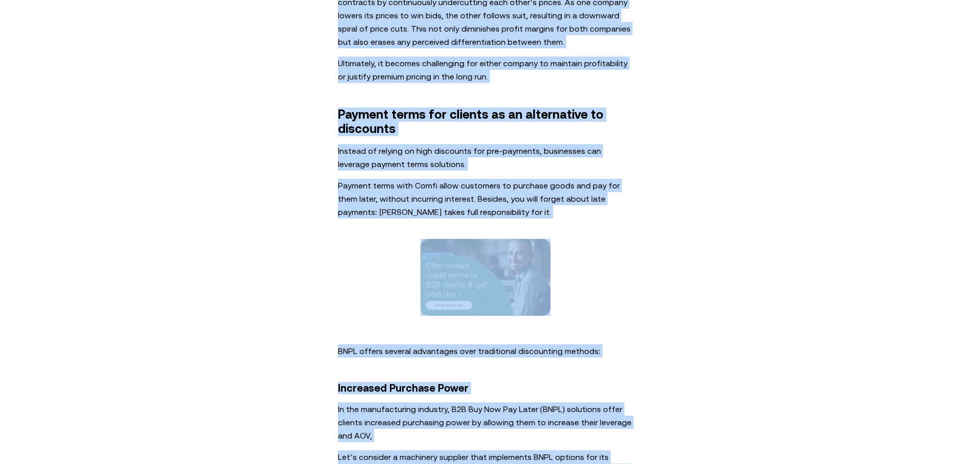
scroll to position [1684, 0]
click at [696, 275] on div "In the competitive landscape of B2B sales, the goal to boost sales and enhance …" at bounding box center [485, 161] width 971 height 2606
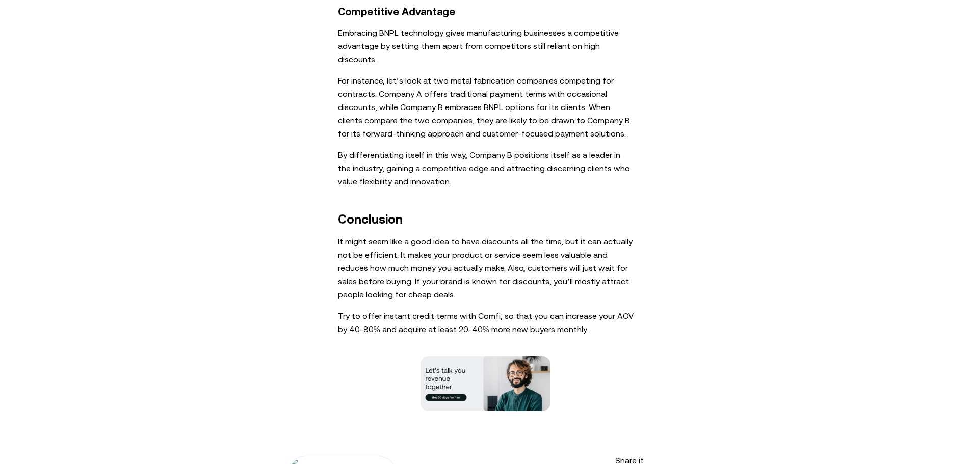
scroll to position [2907, 0]
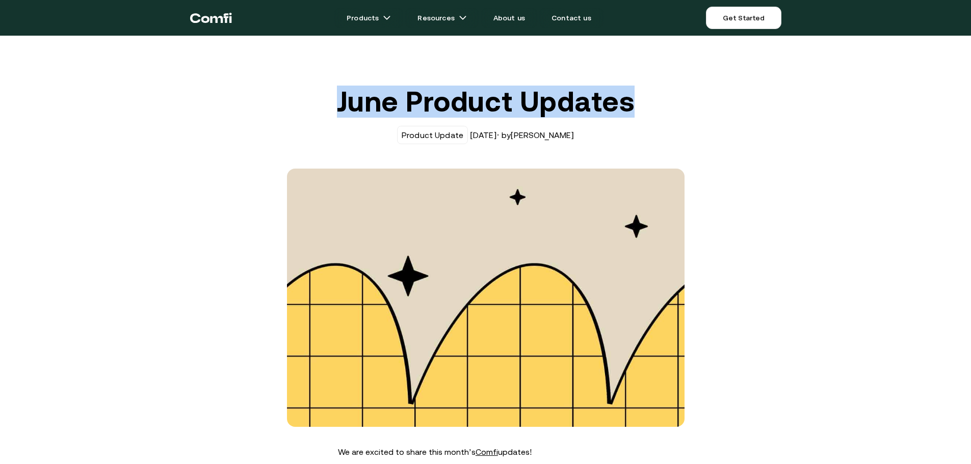
drag, startPoint x: 345, startPoint y: 100, endPoint x: 656, endPoint y: 99, distance: 311.9
click at [656, 99] on h1 "June Product Updates" at bounding box center [486, 102] width 398 height 32
copy h1 "June Product Updates"
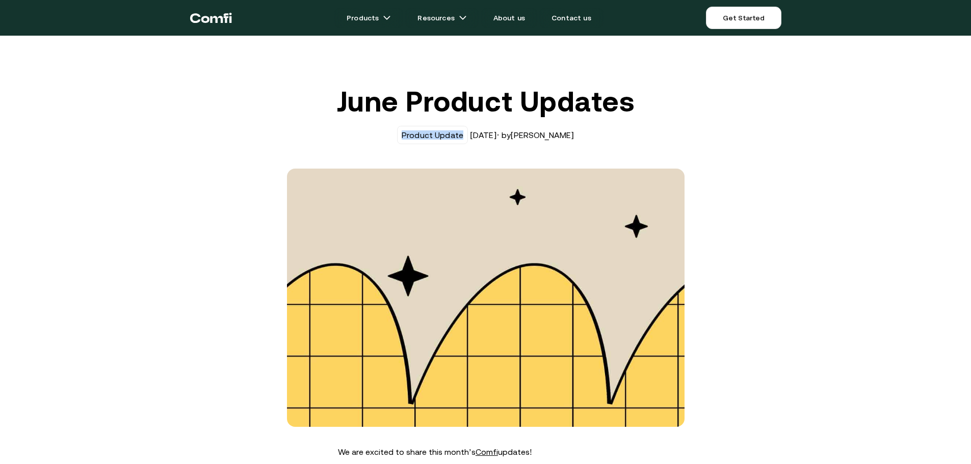
drag, startPoint x: 403, startPoint y: 134, endPoint x: 459, endPoint y: 136, distance: 56.6
click at [460, 136] on div "Product Update" at bounding box center [433, 134] width 62 height 9
copy div "Product Update"
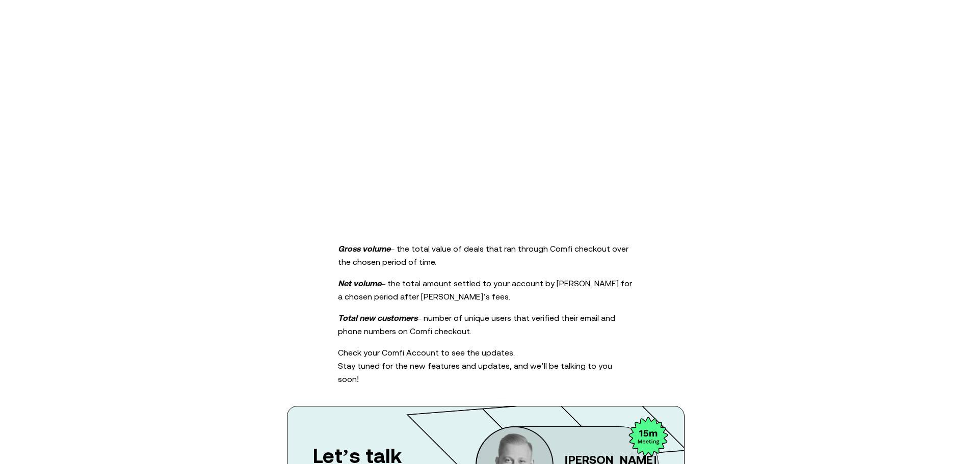
scroll to position [1811, 0]
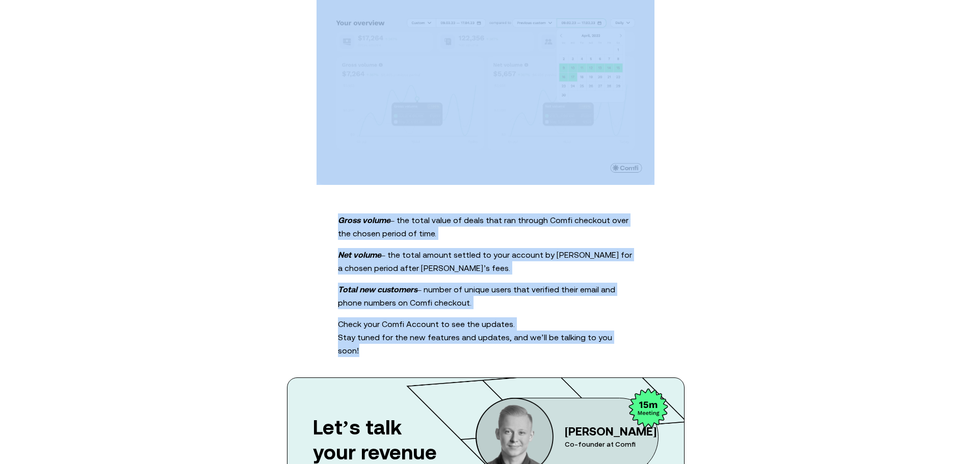
drag, startPoint x: 343, startPoint y: 195, endPoint x: 627, endPoint y: 306, distance: 304.8
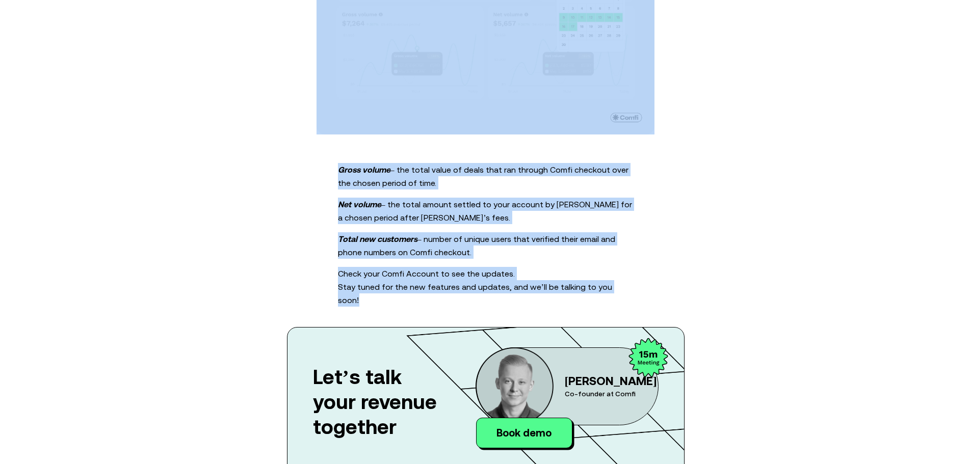
scroll to position [1862, 0]
copy div "We are excited to share this month’s Comfi updates! We always listen to our cli…"
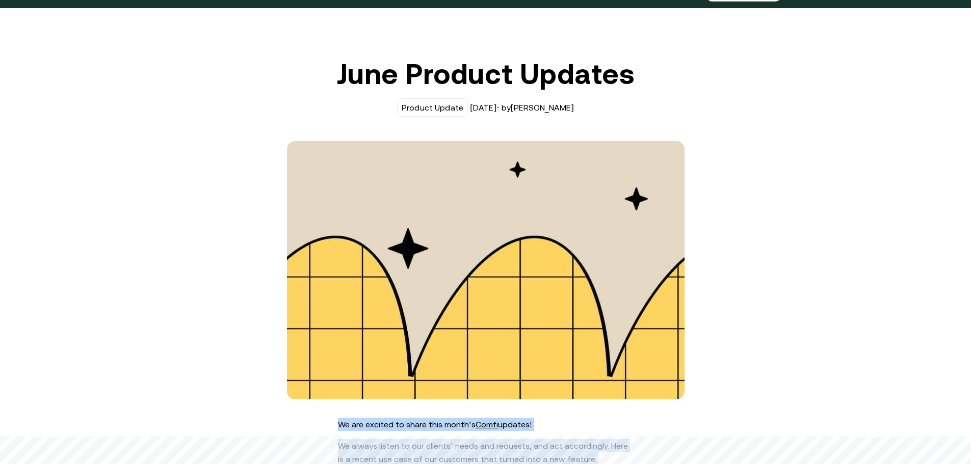
scroll to position [0, 0]
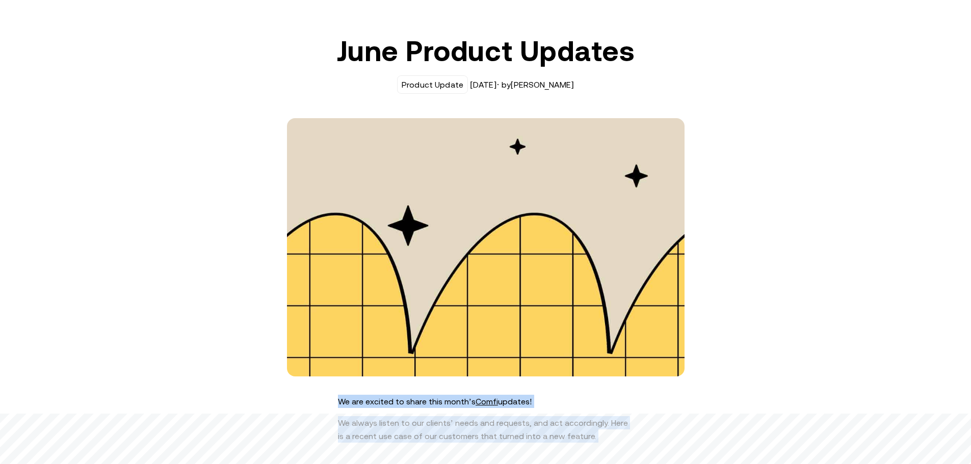
click at [501, 246] on img at bounding box center [486, 247] width 398 height 258
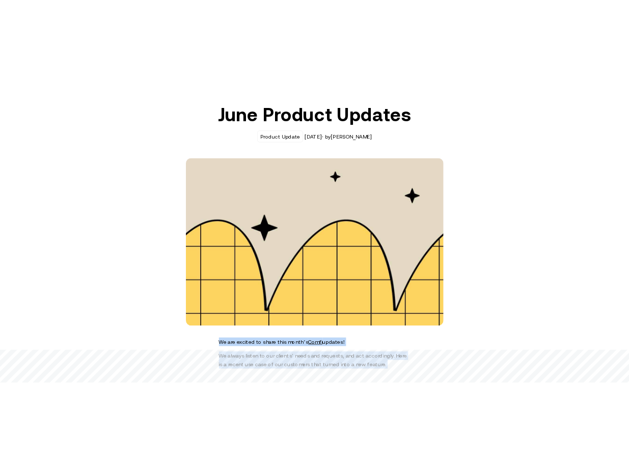
scroll to position [51, 0]
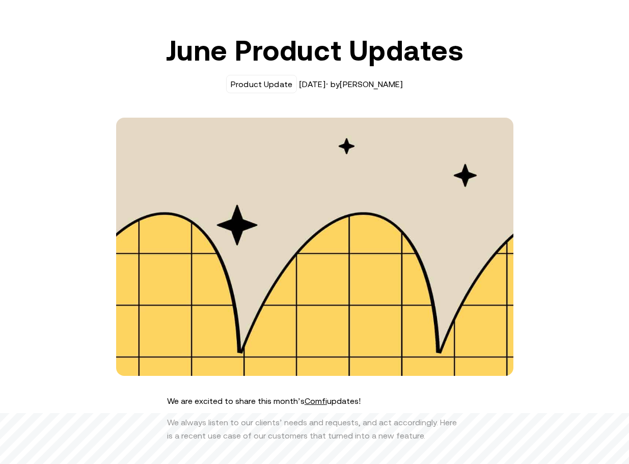
drag, startPoint x: 632, startPoint y: 180, endPoint x: 500, endPoint y: 208, distance: 135.0
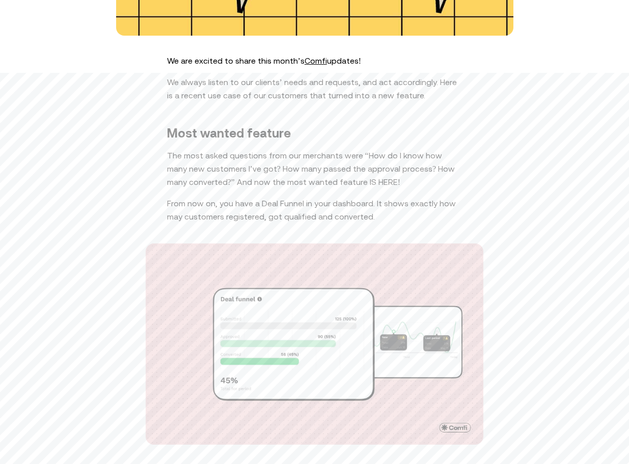
scroll to position [510, 0]
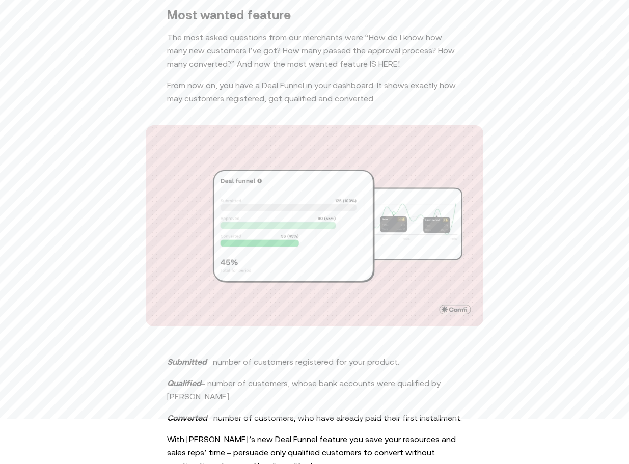
click at [403, 205] on img at bounding box center [315, 225] width 338 height 201
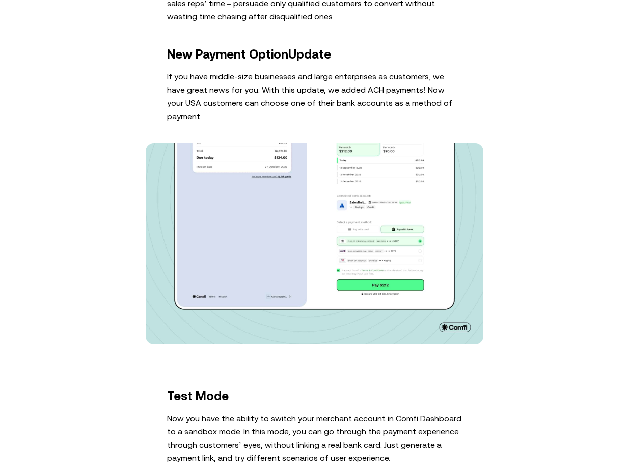
scroll to position [968, 0]
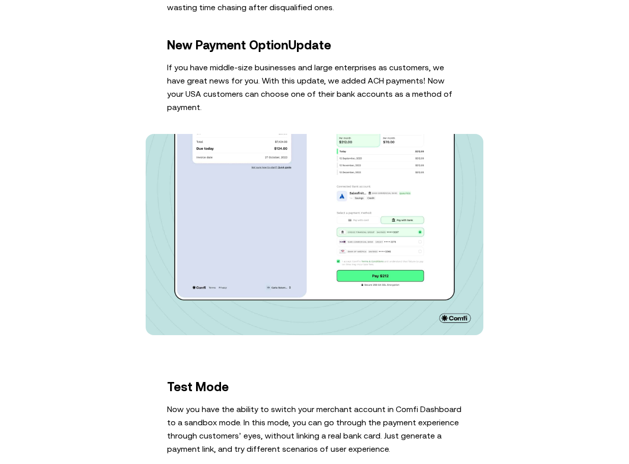
drag, startPoint x: 630, startPoint y: 201, endPoint x: 550, endPoint y: 216, distance: 81.5
click at [550, 216] on div "We are excited to share this month’s Comfi updates! We always listen to our cli…" at bounding box center [314, 423] width 629 height 1892
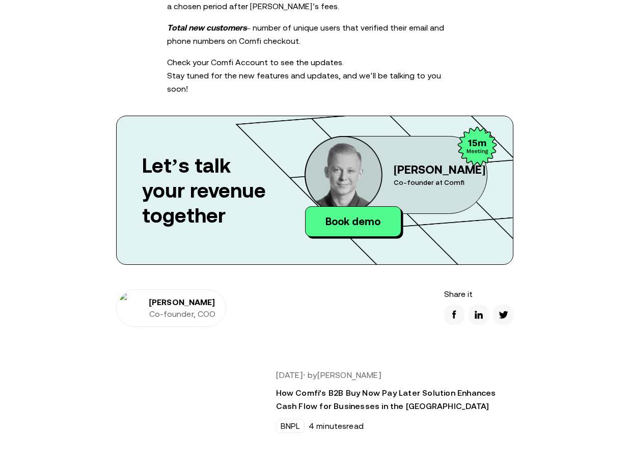
scroll to position [2140, 0]
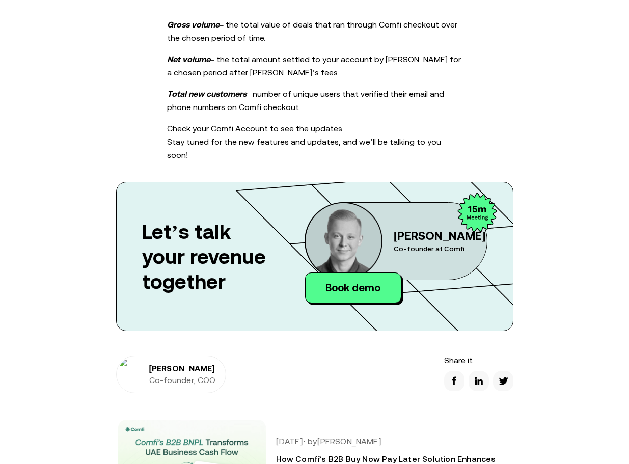
scroll to position [1988, 0]
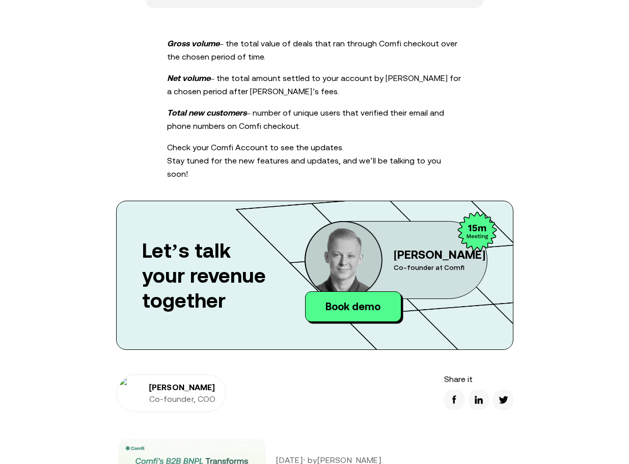
click at [501, 281] on div "Let’s talk your revenue together Amal Abdullaev Co-founder at Comfi Book demo" at bounding box center [315, 275] width 398 height 149
drag, startPoint x: 84, startPoint y: 131, endPoint x: 493, endPoint y: 287, distance: 438.2
drag, startPoint x: 174, startPoint y: 15, endPoint x: 501, endPoint y: 279, distance: 420.0
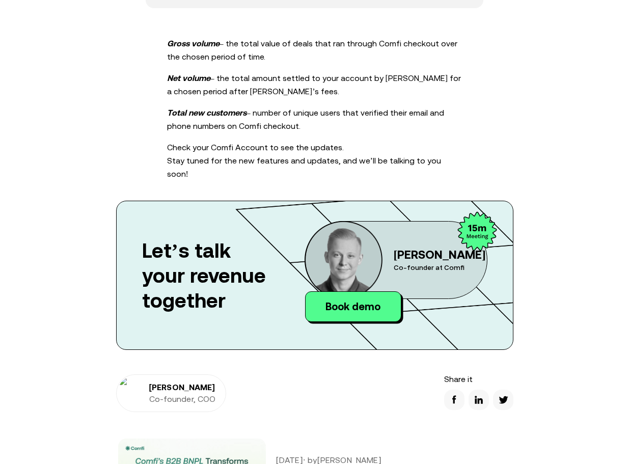
drag, startPoint x: 522, startPoint y: 296, endPoint x: 516, endPoint y: 299, distance: 6.4
click at [511, 299] on div "Let’s talk your revenue together Amal Abdullaev Co-founder at Comfi Book demo" at bounding box center [315, 275] width 398 height 149
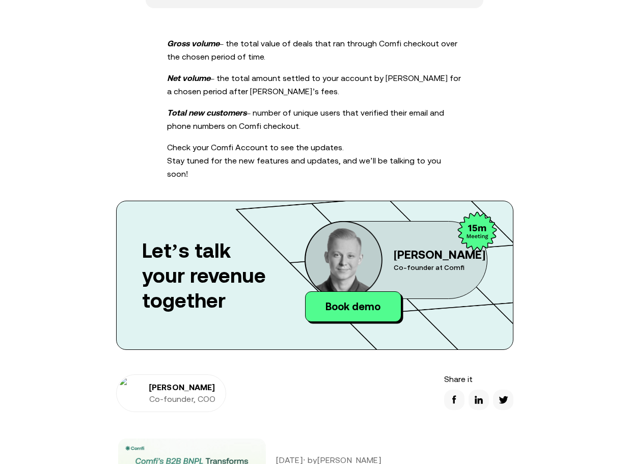
click at [510, 299] on div "Let’s talk your revenue together Amal Abdullaev Co-founder at Comfi Book demo" at bounding box center [315, 275] width 398 height 149
click at [431, 290] on div "Let’s talk your revenue together Amal Abdullaev Co-founder at Comfi Book demo" at bounding box center [315, 275] width 398 height 149
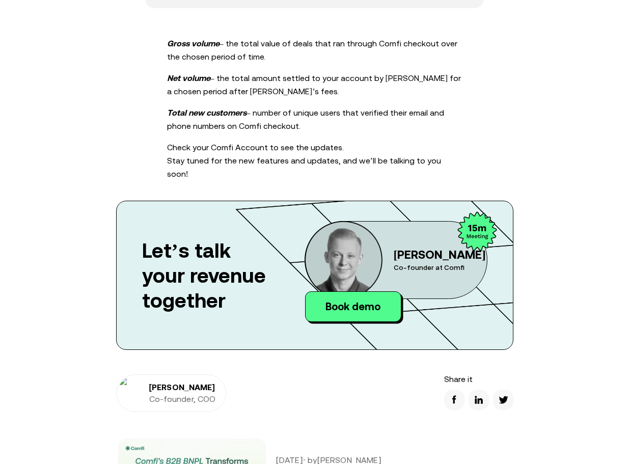
drag, startPoint x: 156, startPoint y: 174, endPoint x: 134, endPoint y: 169, distance: 23.1
click at [153, 201] on div "Let’s talk your revenue together Amal Abdullaev Co-founder at Comfi Book demo" at bounding box center [315, 275] width 398 height 149
drag, startPoint x: 134, startPoint y: 169, endPoint x: 121, endPoint y: 164, distance: 13.1
click at [130, 201] on div "Let’s talk your revenue together Amal Abdullaev Co-founder at Comfi Book demo" at bounding box center [315, 275] width 398 height 149
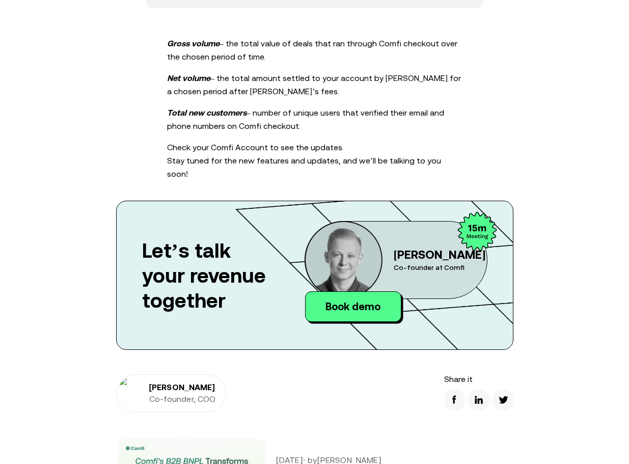
drag, startPoint x: 124, startPoint y: 162, endPoint x: 131, endPoint y: 165, distance: 7.8
click at [131, 201] on div "Let’s talk your revenue together Amal Abdullaev Co-founder at Comfi Book demo" at bounding box center [315, 275] width 398 height 149
click at [514, 284] on div "Let’s talk your revenue together Amal Abdullaev Co-founder at Comfi Book demo" at bounding box center [315, 275] width 398 height 149
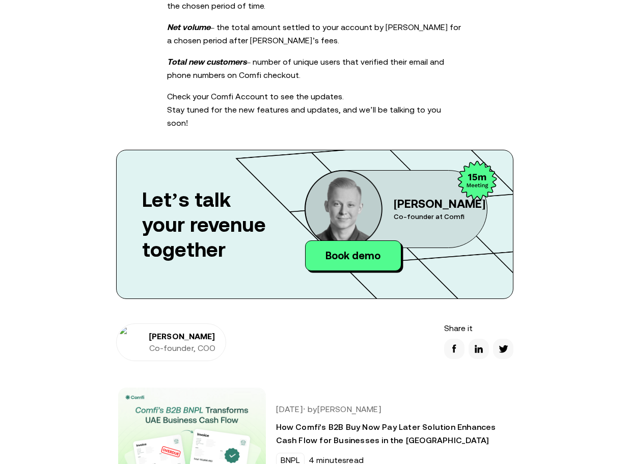
drag, startPoint x: 122, startPoint y: 100, endPoint x: 146, endPoint y: 160, distance: 64.3
drag, startPoint x: 514, startPoint y: 239, endPoint x: 192, endPoint y: 194, distance: 325.8
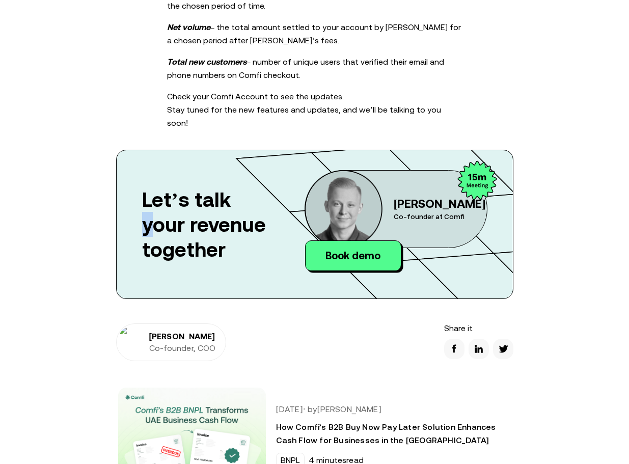
drag, startPoint x: 633, startPoint y: 199, endPoint x: 506, endPoint y: 203, distance: 127.5
click at [503, 204] on div "Let’s talk your revenue together Amal Abdullaev Co-founder at Comfi Book demo" at bounding box center [315, 224] width 398 height 149
drag, startPoint x: 476, startPoint y: 182, endPoint x: 488, endPoint y: 153, distance: 31.0
click at [478, 197] on div "Amal Abdullaev Co-founder at Comfi" at bounding box center [448, 209] width 108 height 24
click at [464, 220] on div "Amal Abdullaev Co-founder at Comfi Book demo" at bounding box center [396, 224] width 182 height 109
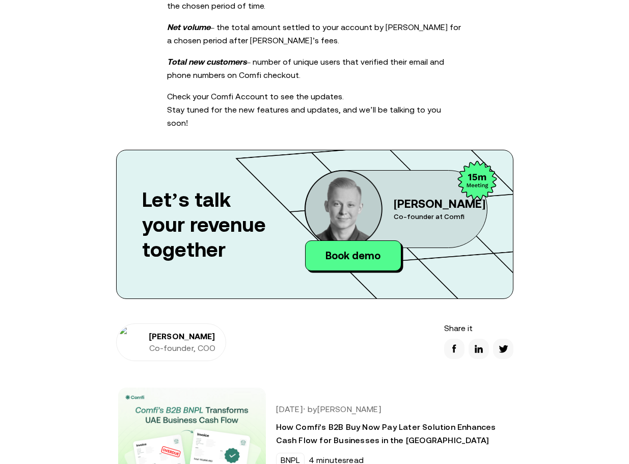
click at [355, 170] on img at bounding box center [344, 209] width 78 height 78
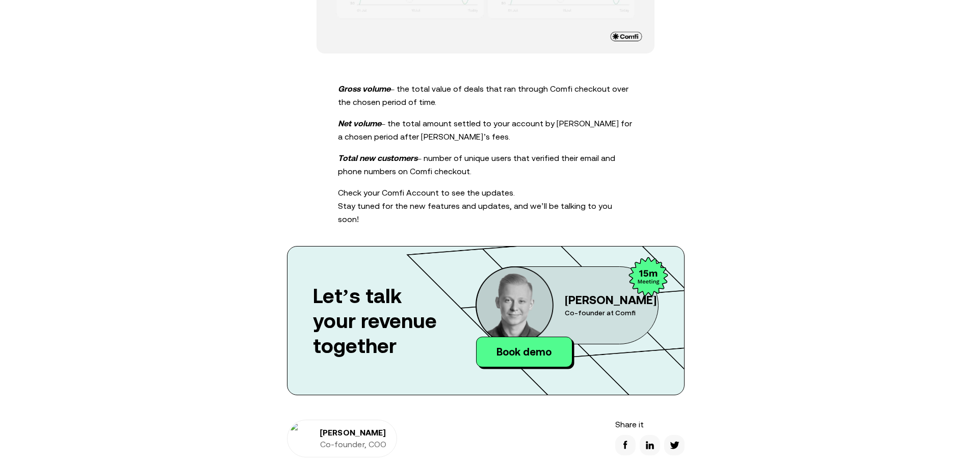
scroll to position [1937, 0]
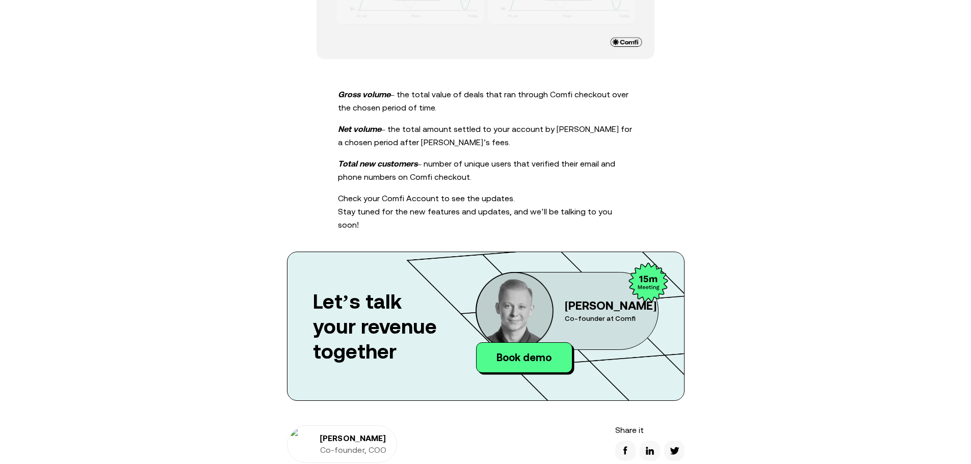
drag, startPoint x: 523, startPoint y: 231, endPoint x: 512, endPoint y: 229, distance: 11.3
click at [513, 252] on div "Let’s talk your revenue together Amal Abdullaev Co-founder at Comfi Book demo" at bounding box center [486, 326] width 398 height 149
drag, startPoint x: 484, startPoint y: 232, endPoint x: 372, endPoint y: 231, distance: 111.6
click at [398, 252] on div "Let’s talk your revenue together Amal Abdullaev Co-founder at Comfi Book demo" at bounding box center [486, 326] width 398 height 149
drag, startPoint x: 390, startPoint y: 234, endPoint x: 492, endPoint y: 224, distance: 102.5
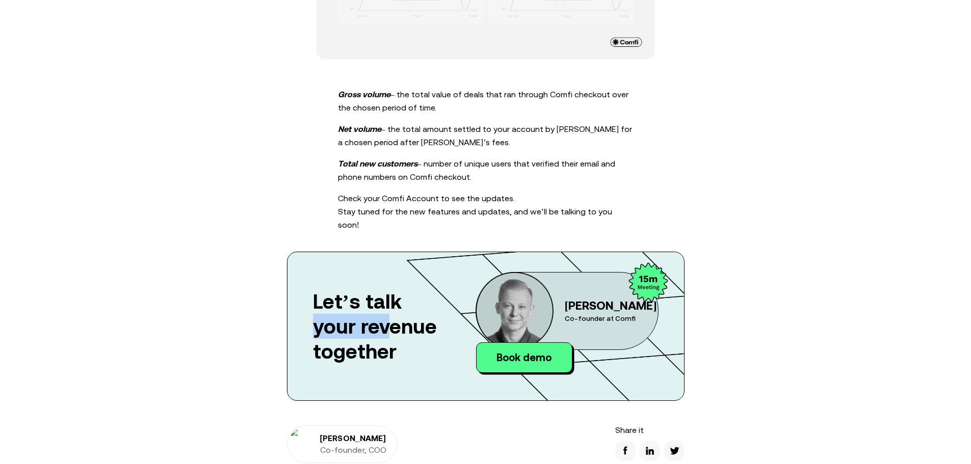
click at [324, 272] on div "Let’s talk your revenue together" at bounding box center [377, 326] width 129 height 109
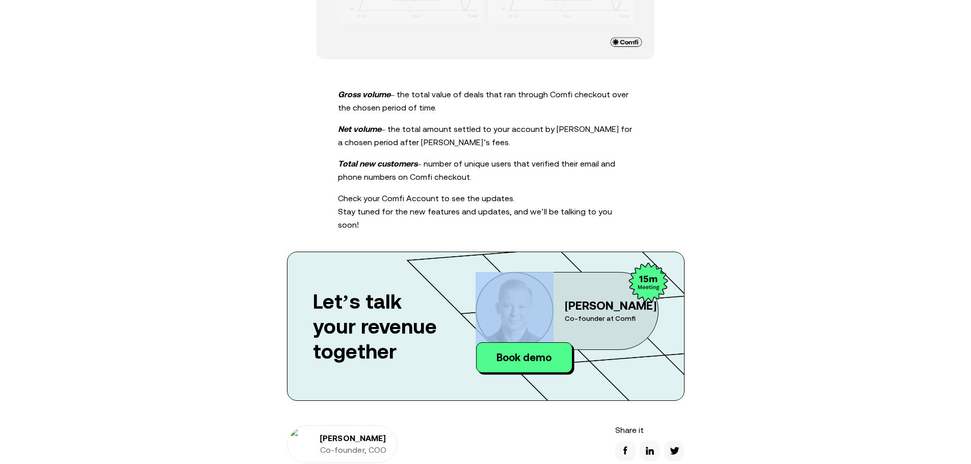
drag, startPoint x: 493, startPoint y: 224, endPoint x: 540, endPoint y: 262, distance: 60.9
click at [540, 264] on div "Let’s talk your revenue together Amal Abdullaev Co-founder at Comfi Book demo" at bounding box center [486, 326] width 398 height 149
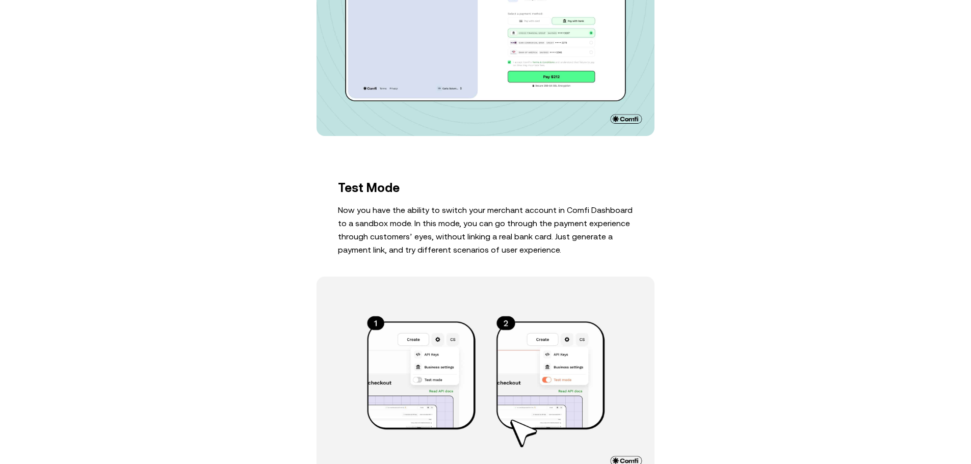
scroll to position [1172, 0]
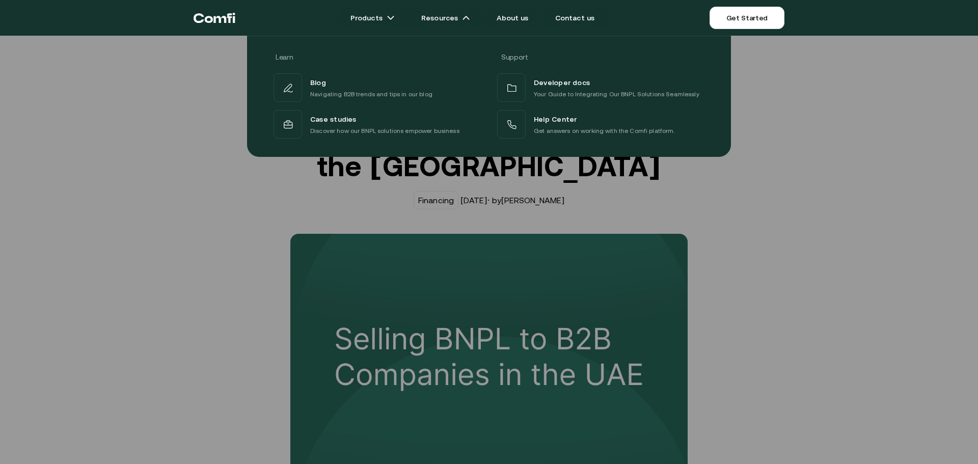
click at [177, 229] on div at bounding box center [489, 268] width 978 height 464
click at [858, 201] on div at bounding box center [489, 268] width 978 height 464
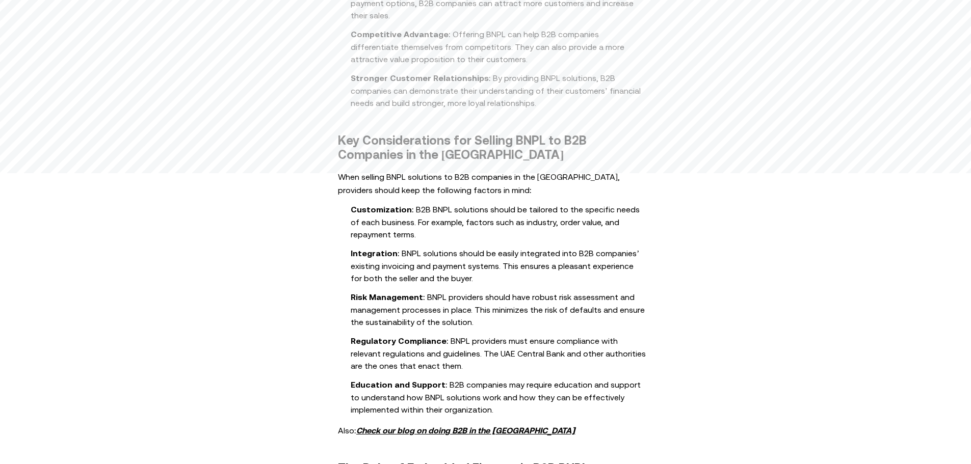
scroll to position [917, 0]
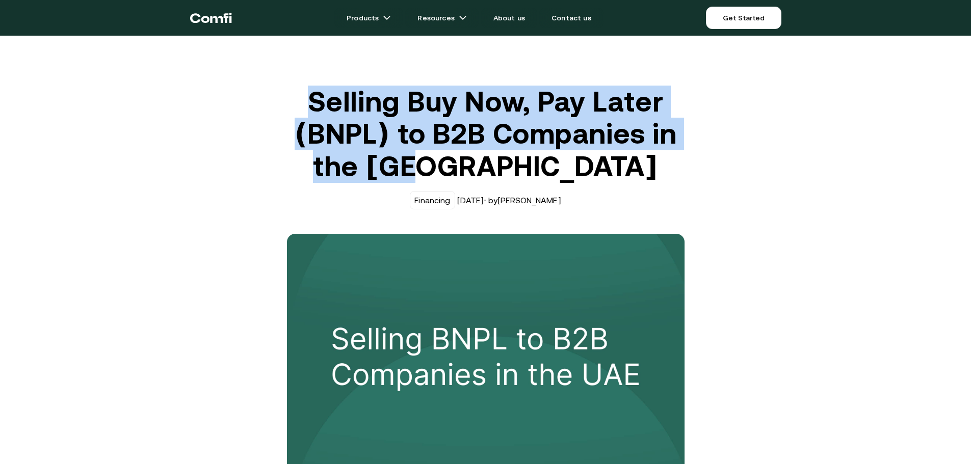
drag, startPoint x: 319, startPoint y: 95, endPoint x: 540, endPoint y: 176, distance: 235.9
click at [542, 176] on h1 "Selling Buy Now, Pay Later (BNPL) to B2B Companies in the [GEOGRAPHIC_DATA]" at bounding box center [486, 134] width 398 height 97
copy h1 "Selling Buy Now, Pay Later (BNPL) to B2B Companies in the [GEOGRAPHIC_DATA]"
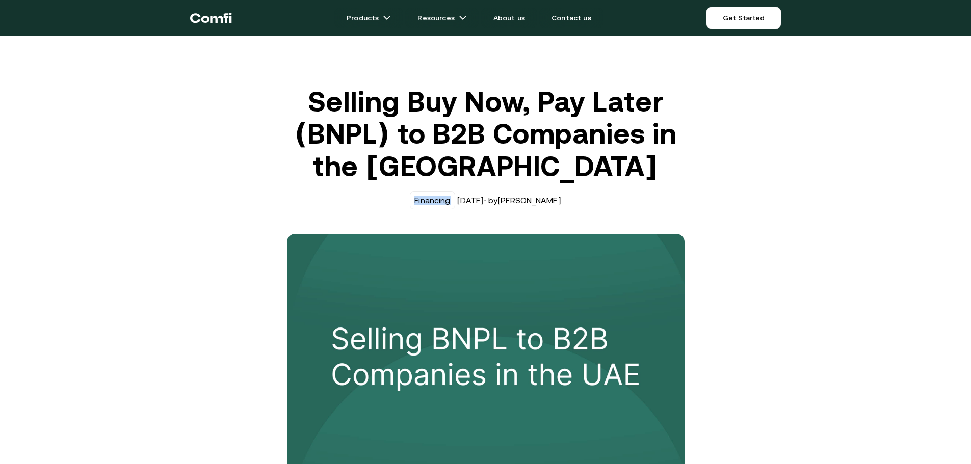
drag, startPoint x: 413, startPoint y: 198, endPoint x: 446, endPoint y: 202, distance: 33.9
click at [447, 202] on div "Financing" at bounding box center [432, 200] width 36 height 9
copy div "Financing"
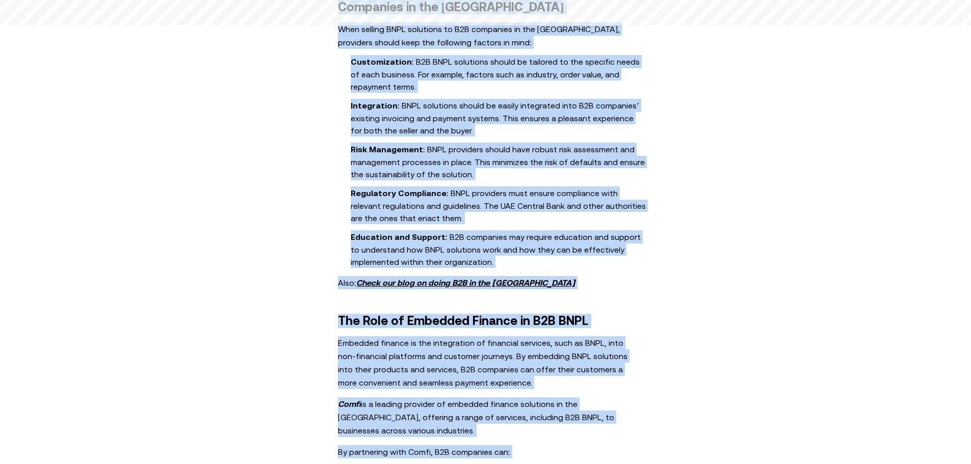
scroll to position [1271, 0]
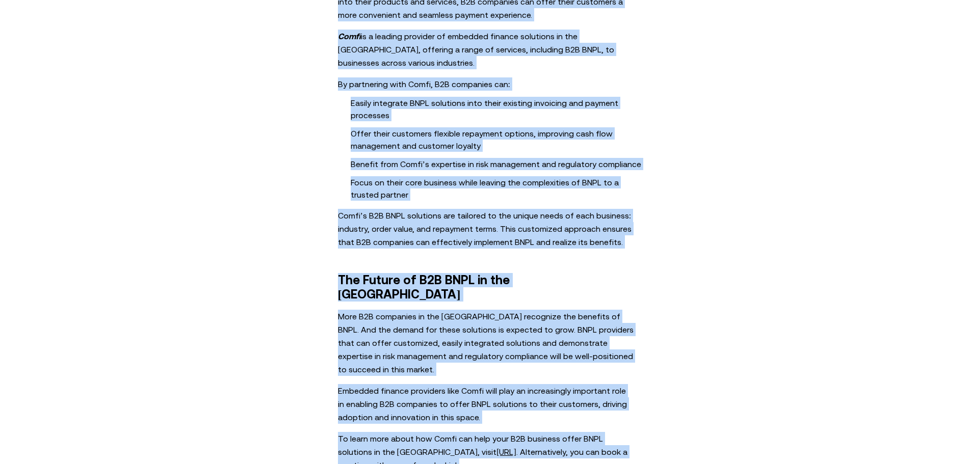
drag, startPoint x: 341, startPoint y: 157, endPoint x: 401, endPoint y: 386, distance: 236.5
copy div "Buy Now, Pay Later (BNPL) solutions have gained big traction in the B2C space. …"
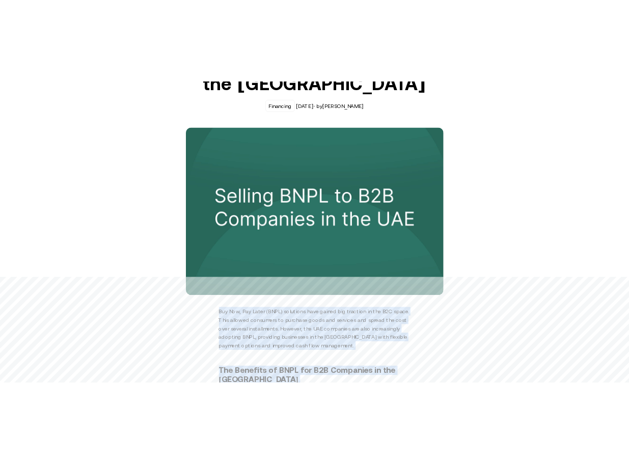
scroll to position [204, 0]
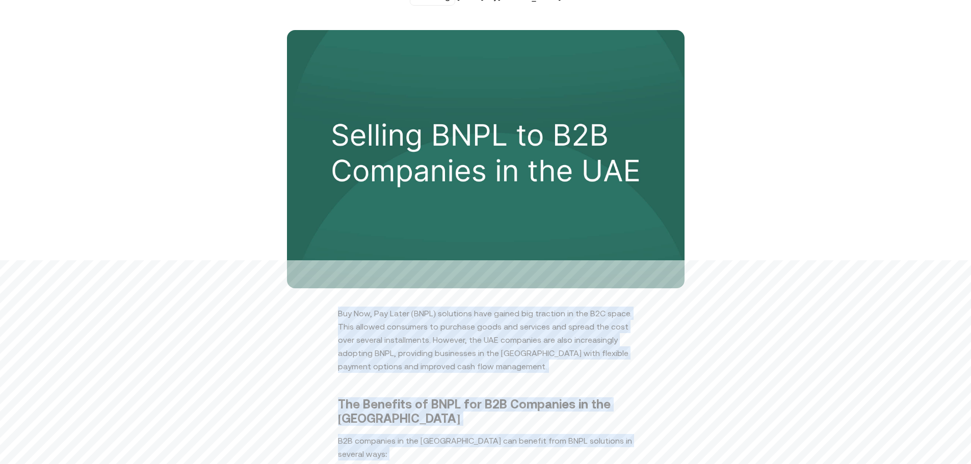
click at [459, 210] on img at bounding box center [486, 159] width 398 height 258
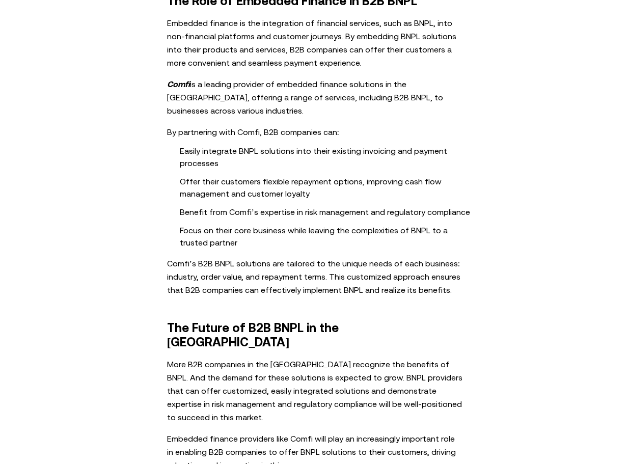
scroll to position [1529, 0]
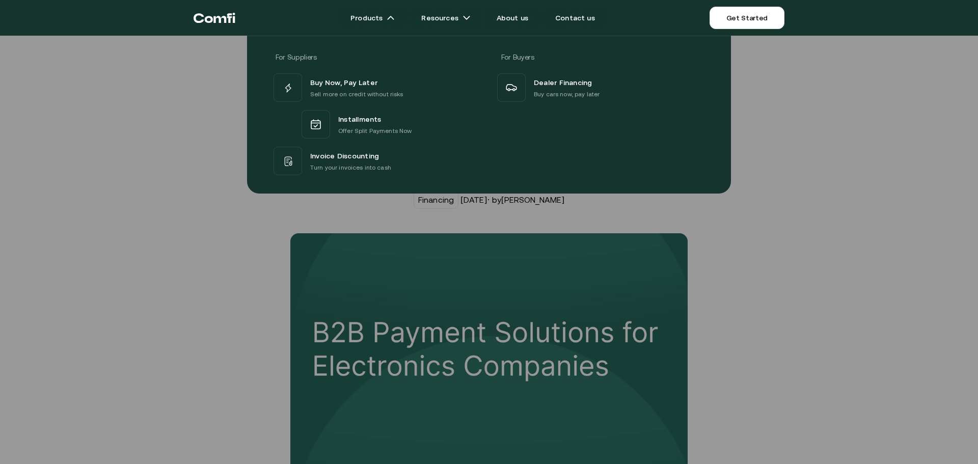
click at [246, 222] on div at bounding box center [489, 268] width 978 height 464
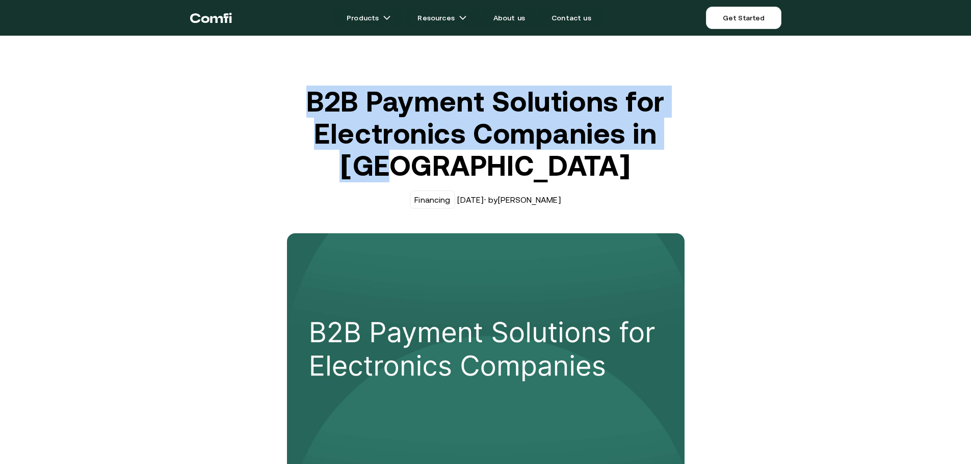
drag, startPoint x: 312, startPoint y: 90, endPoint x: 523, endPoint y: 170, distance: 225.6
click at [523, 170] on h1 "B2B Payment Solutions for Electronics Companies in [GEOGRAPHIC_DATA]" at bounding box center [486, 134] width 398 height 97
copy h1 "B2B Payment Solutions for Electronics Companies in [GEOGRAPHIC_DATA]"
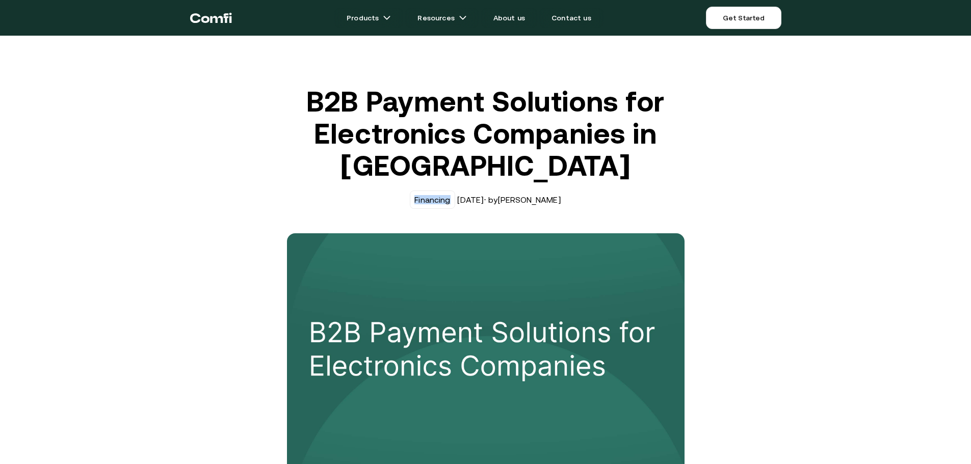
drag, startPoint x: 412, startPoint y: 199, endPoint x: 448, endPoint y: 203, distance: 35.9
click at [449, 203] on div "Financing" at bounding box center [432, 200] width 45 height 18
copy div "Financing"
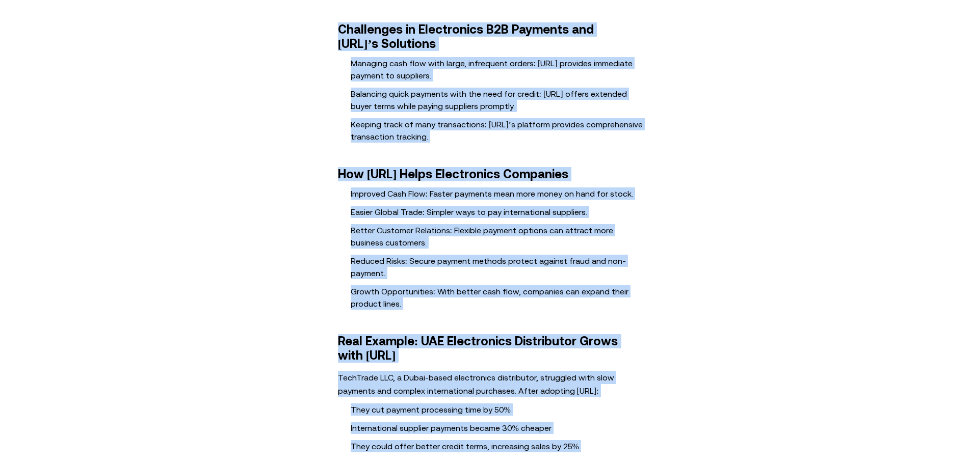
scroll to position [2525, 0]
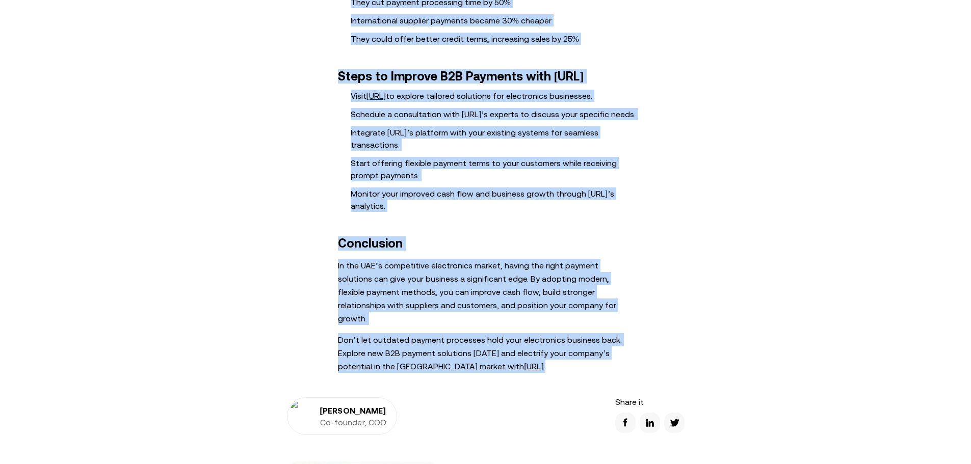
drag, startPoint x: 343, startPoint y: 263, endPoint x: 482, endPoint y: 348, distance: 162.1
copy div "Understanding B2B Payments in the UAE Electronics Sector B2B payment solutions …"
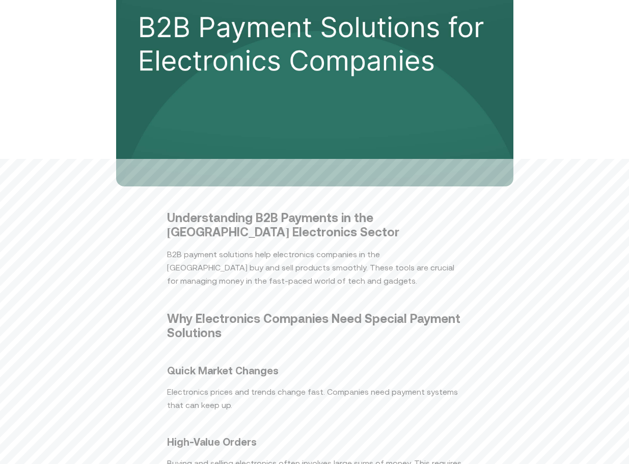
scroll to position [130, 0]
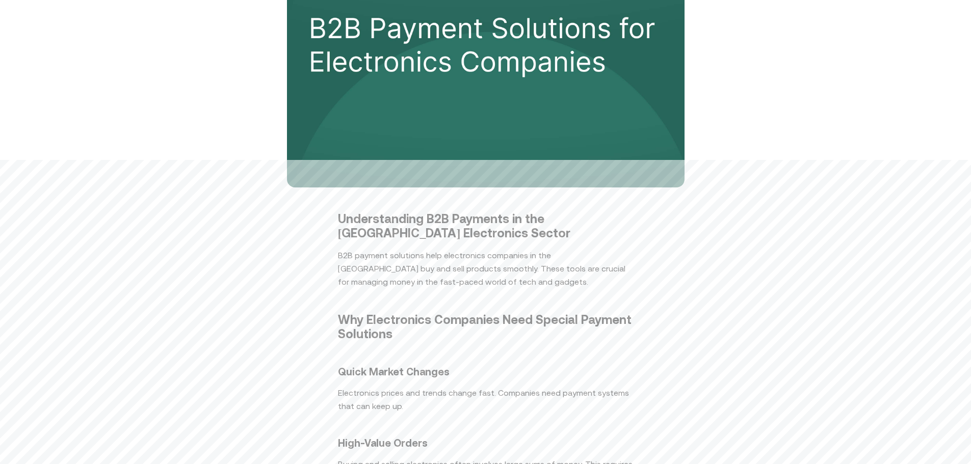
scroll to position [306, 0]
